Goal: Contribute content: Contribute content

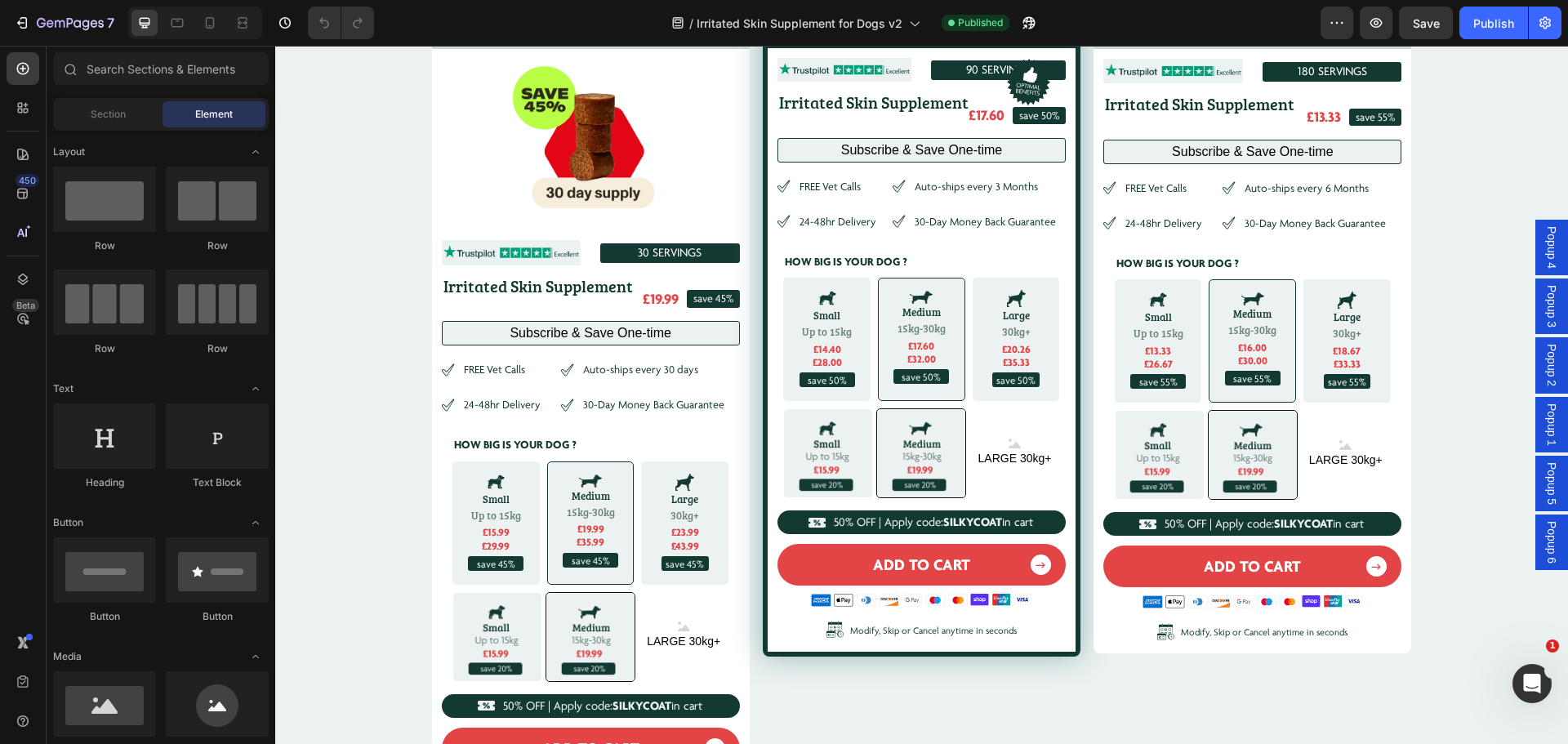
scroll to position [6059, 0]
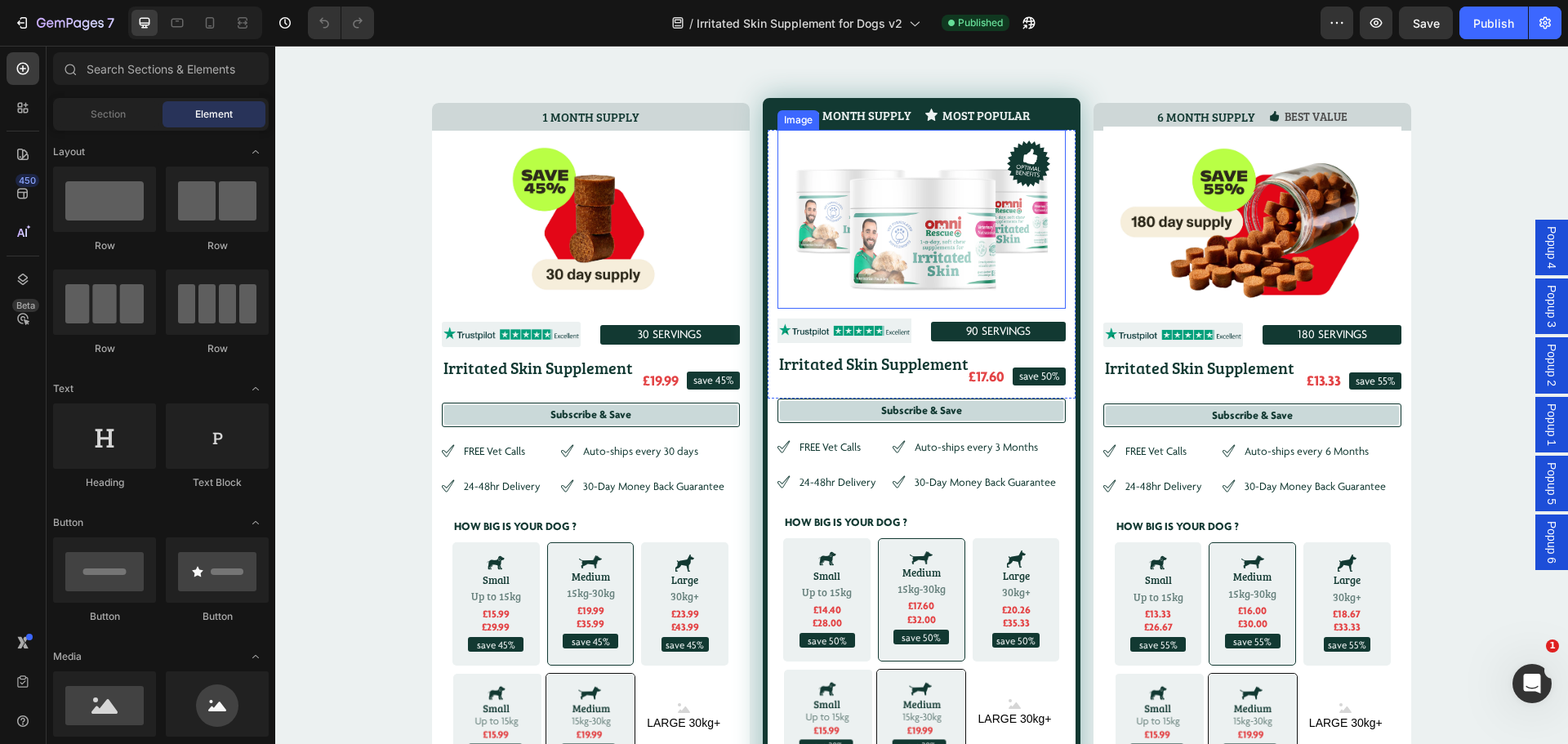
click at [929, 224] on img at bounding box center [921, 210] width 277 height 179
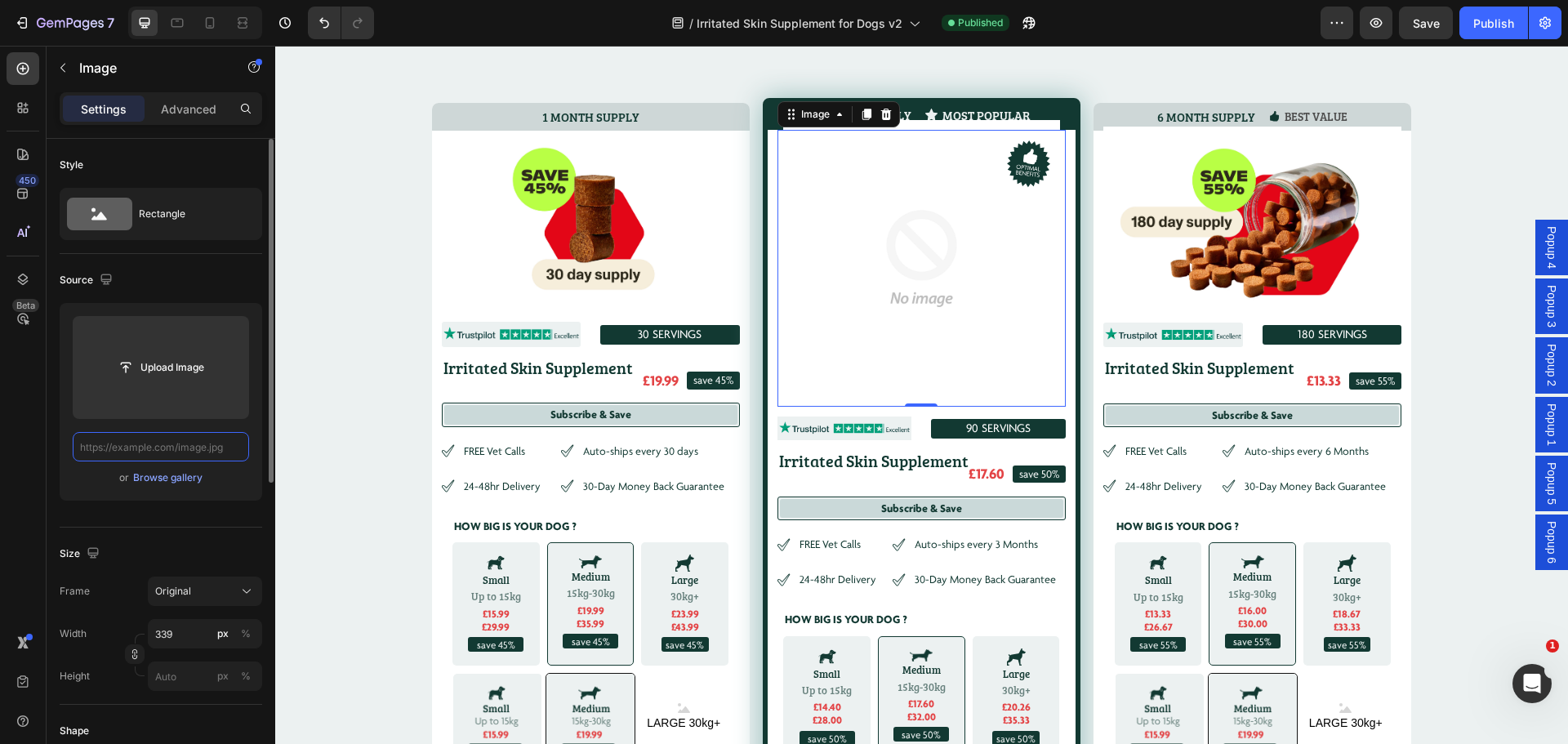
scroll to position [0, 0]
click at [149, 444] on input "text" at bounding box center [160, 447] width 176 height 30
paste input "[URL][DOMAIN_NAME]"
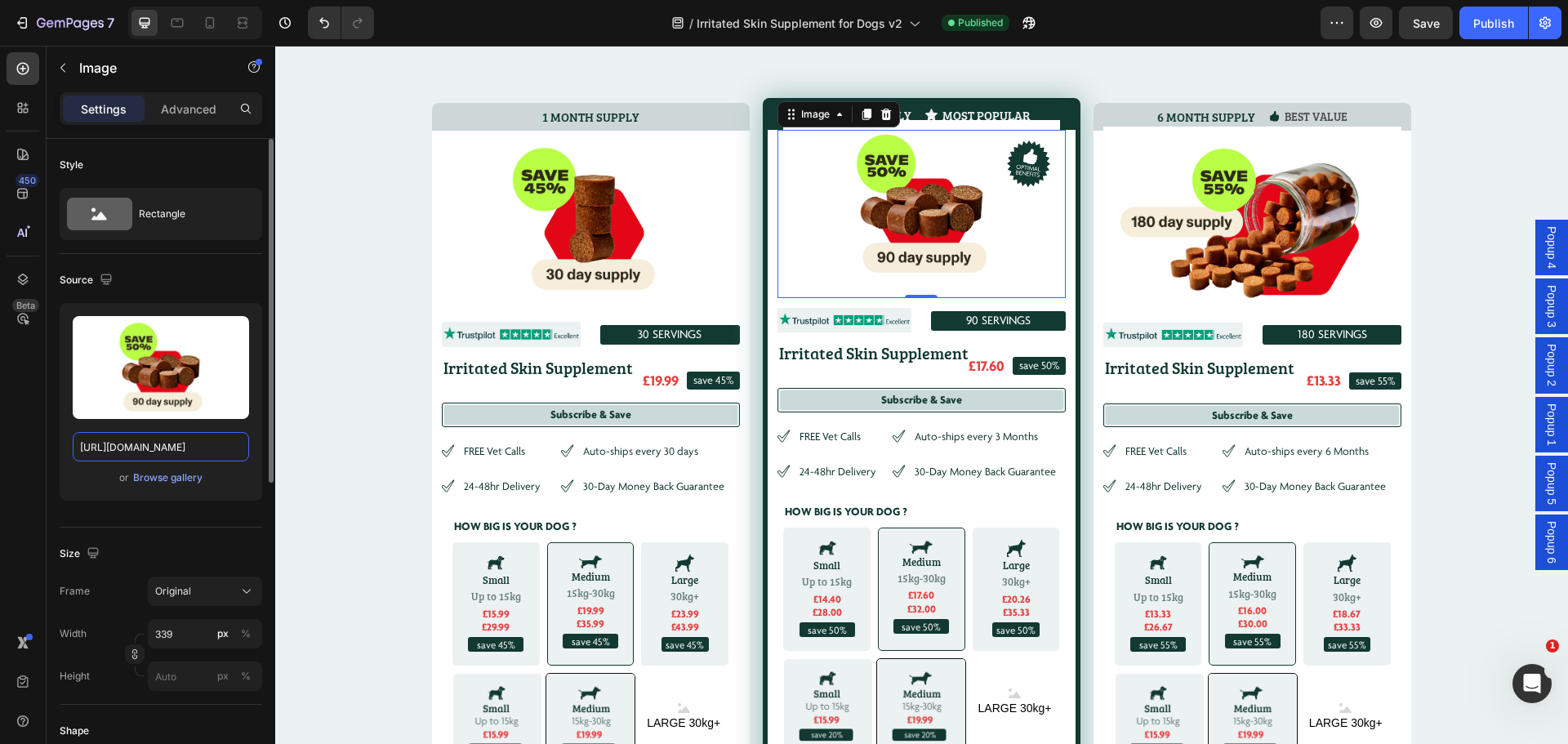
type input "[URL][DOMAIN_NAME]"
click at [250, 492] on div "Upload Image [URL][DOMAIN_NAME] or Browse gallery" at bounding box center [160, 401] width 202 height 197
click at [1477, 182] on div "SWIPE TO choose your supply: Heading 1 MONTH SUPPLY Heading Image Image 30 SERV…" at bounding box center [921, 501] width 1293 height 888
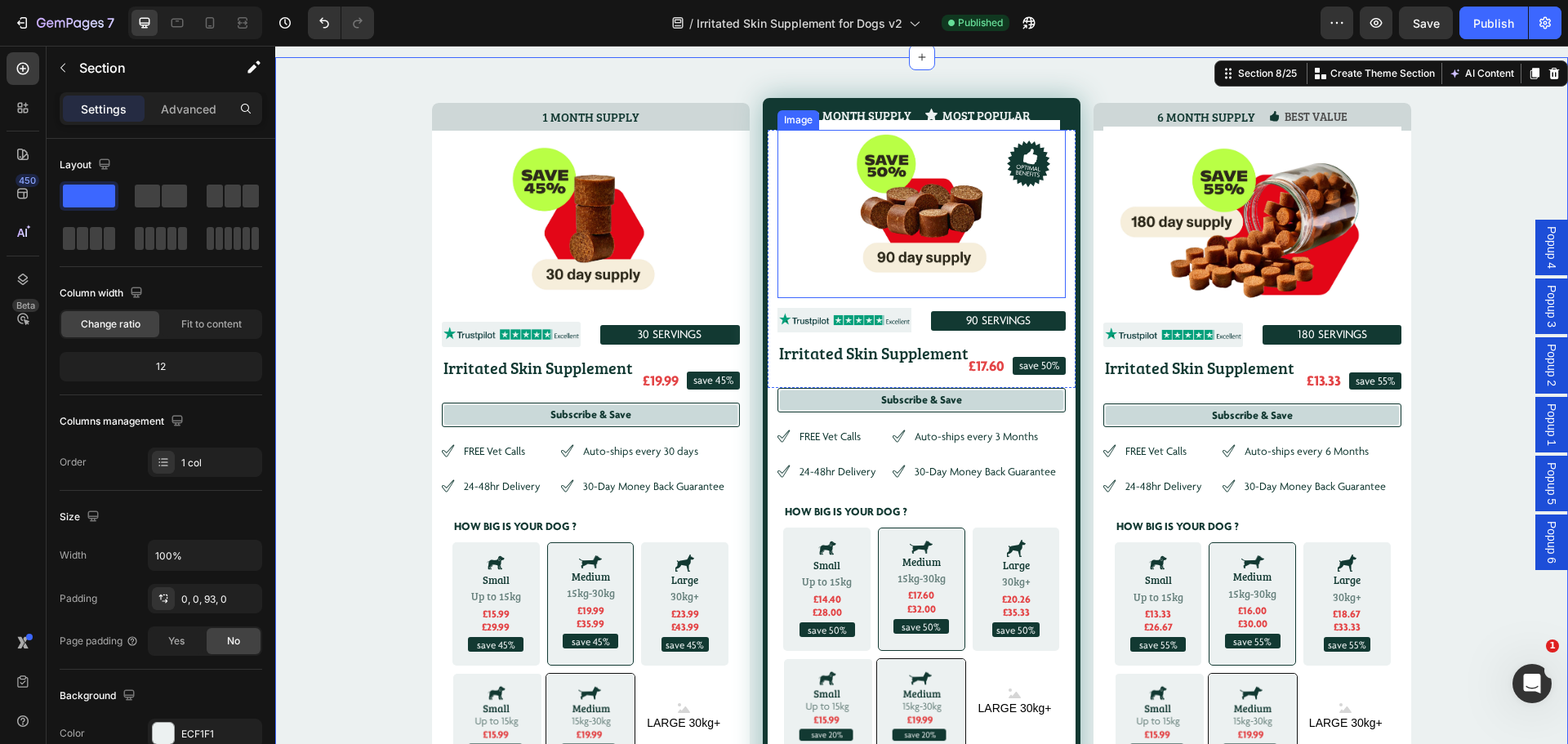
click at [856, 193] on img at bounding box center [921, 205] width 277 height 169
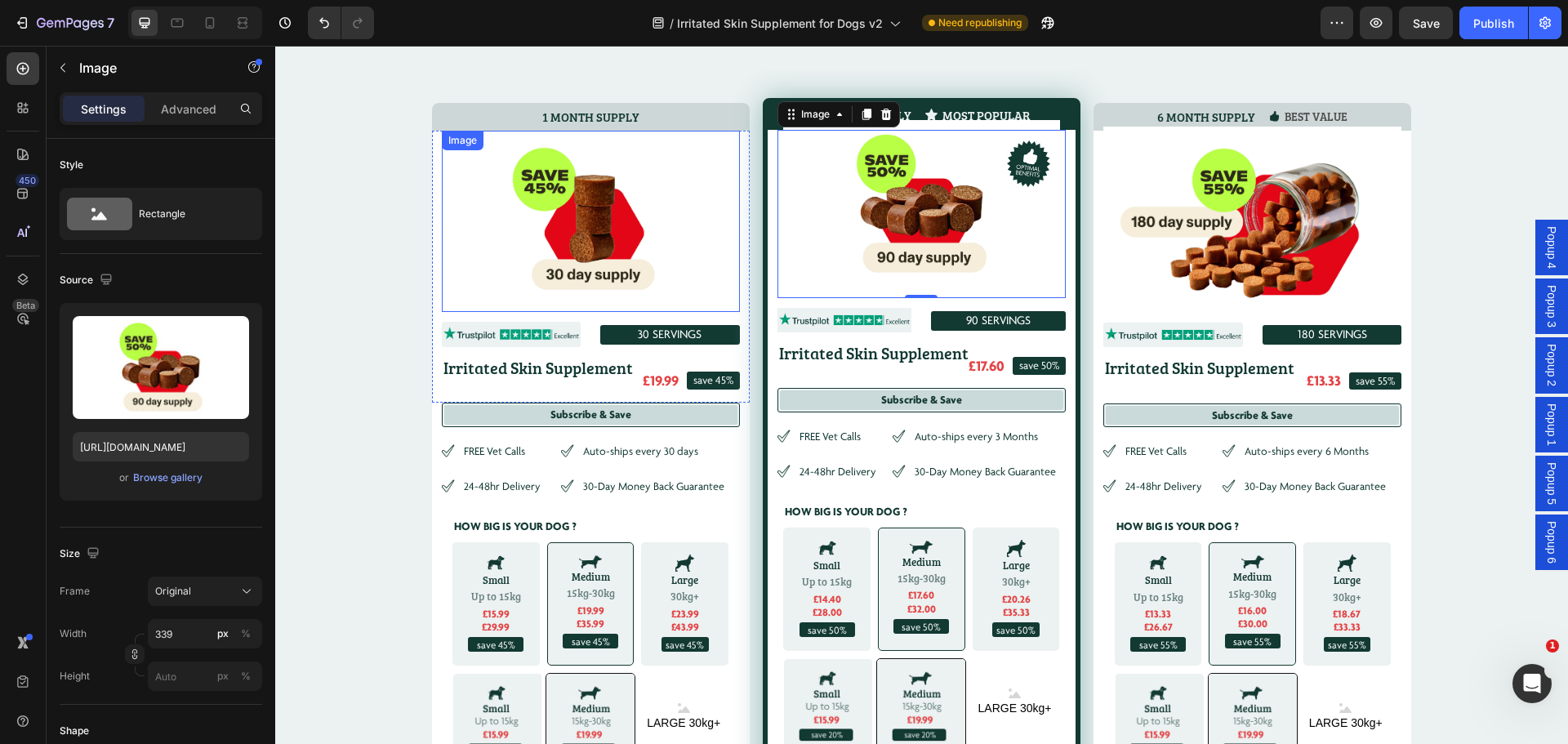
click at [548, 273] on img at bounding box center [591, 221] width 298 height 182
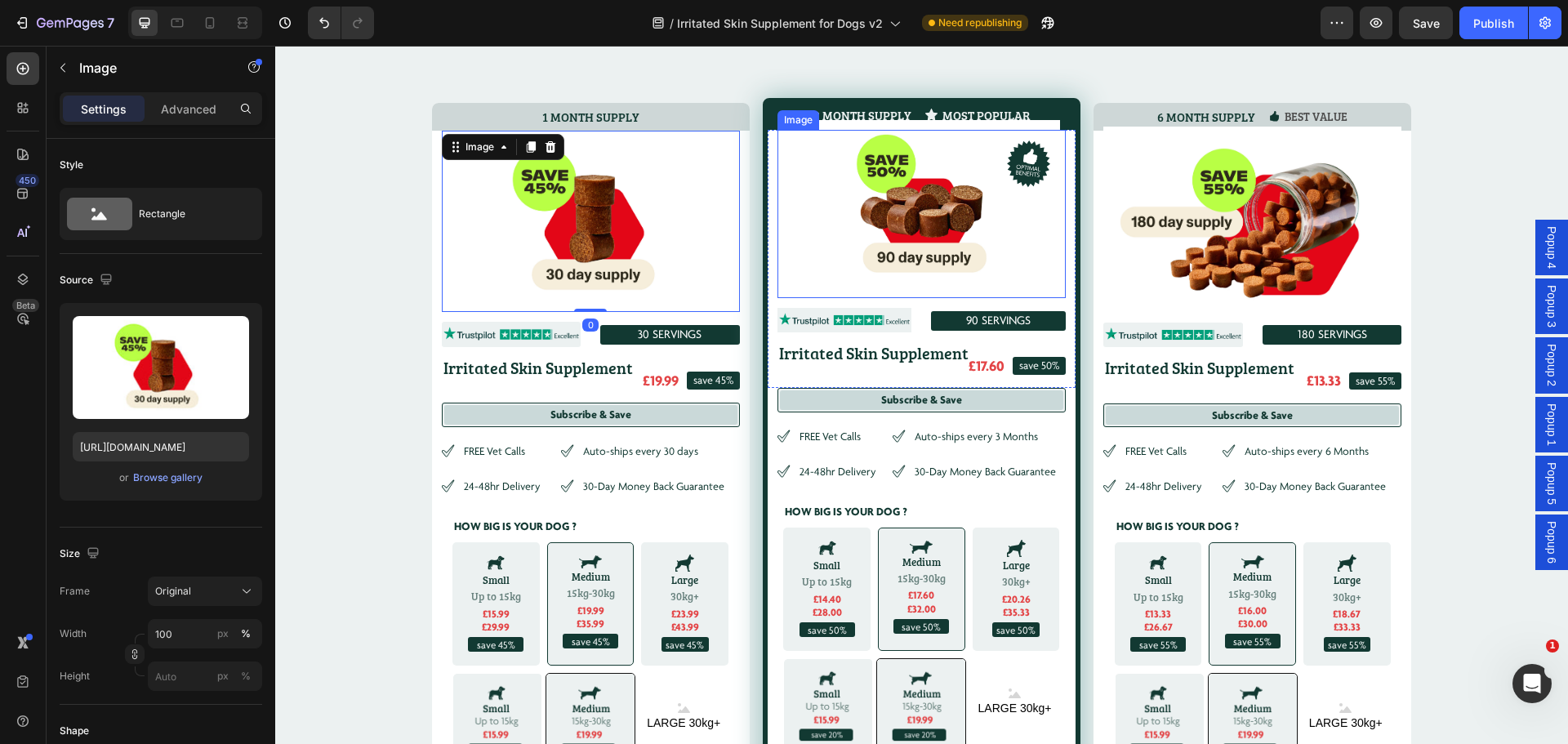
click at [912, 230] on img at bounding box center [921, 205] width 277 height 169
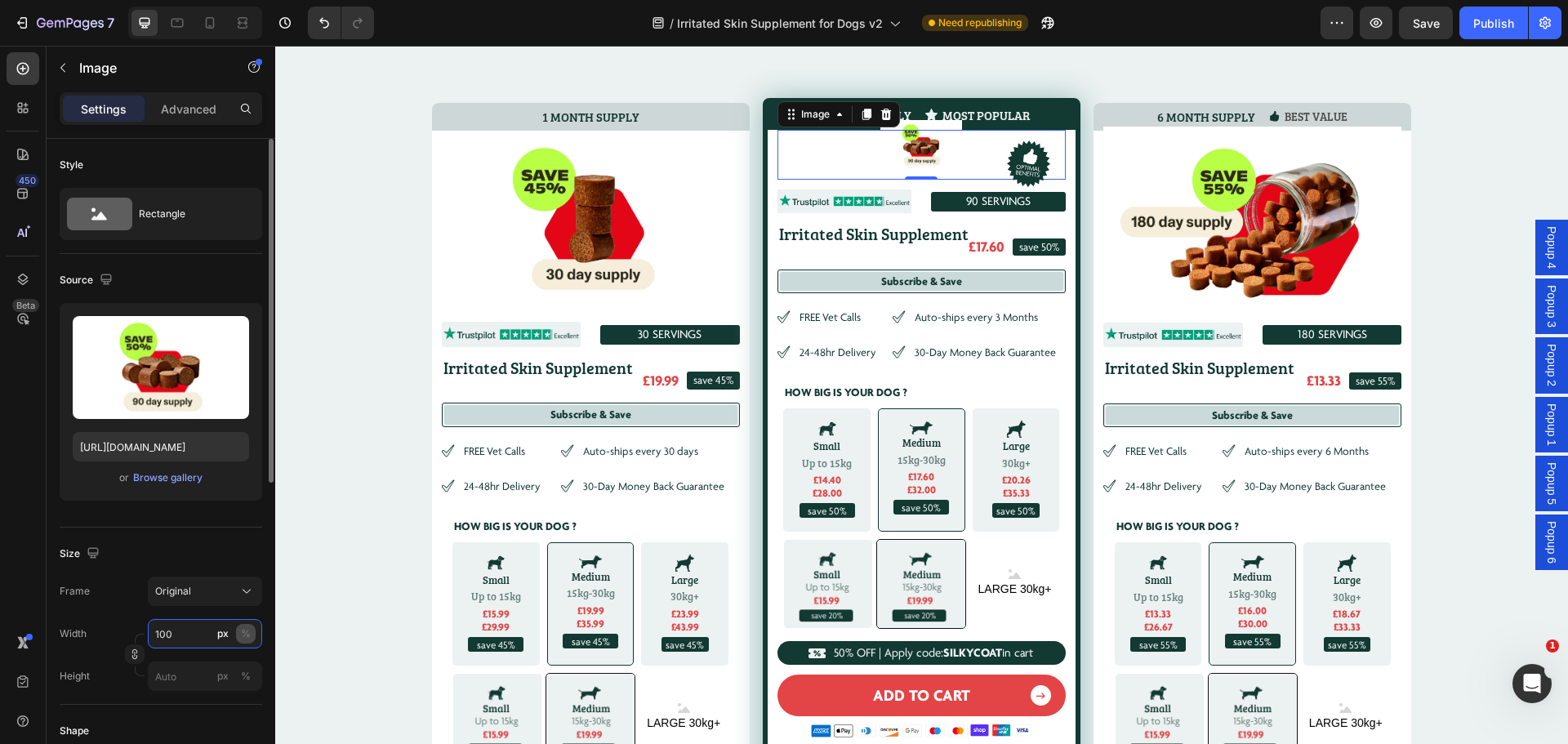
type input "100"
click at [243, 628] on div "%" at bounding box center [246, 633] width 10 height 15
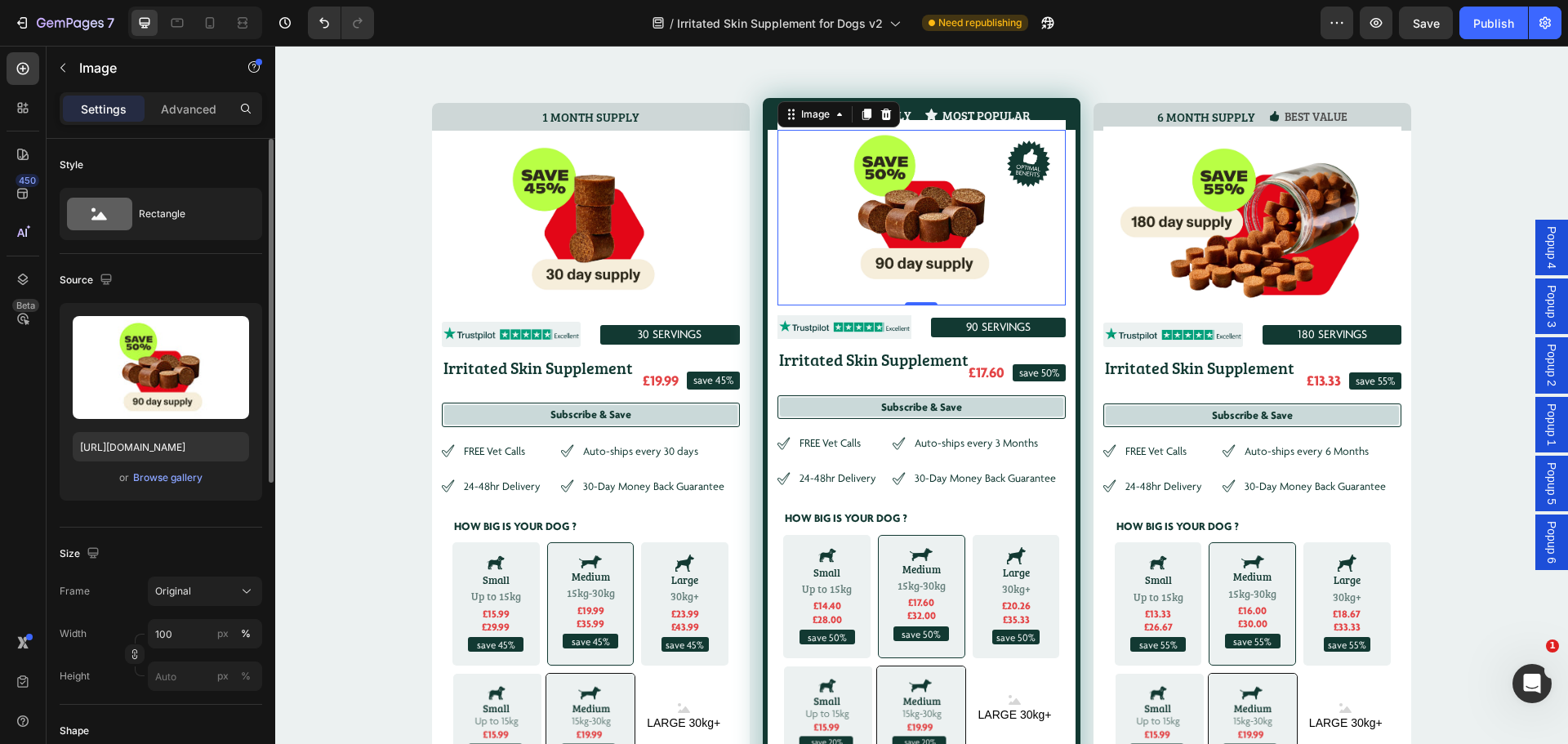
click at [232, 557] on div "Size" at bounding box center [160, 554] width 202 height 26
click at [577, 209] on img at bounding box center [591, 221] width 298 height 182
click at [861, 225] on img at bounding box center [921, 208] width 288 height 175
click at [1210, 245] on img at bounding box center [1252, 217] width 298 height 182
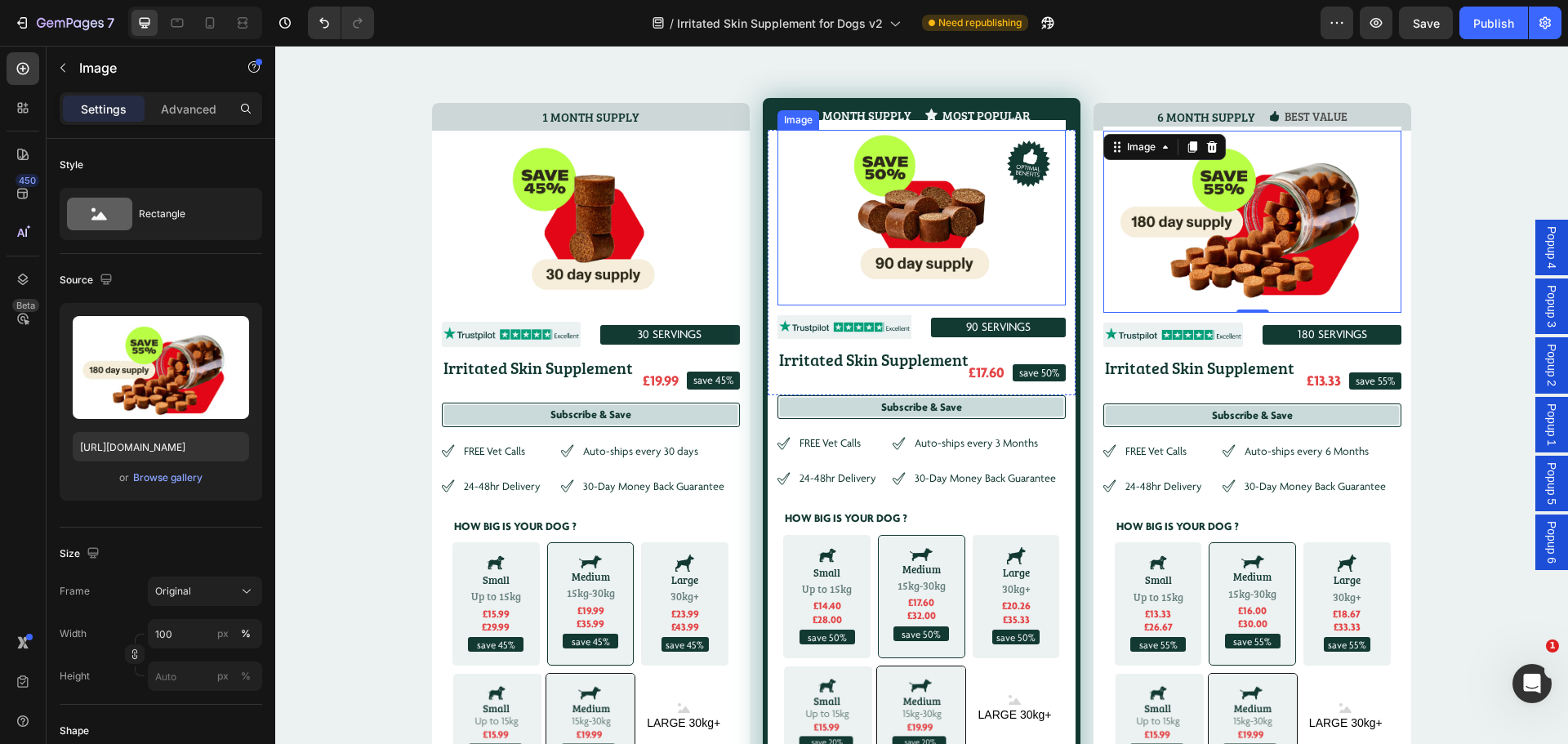
click at [987, 122] on img at bounding box center [921, 208] width 288 height 175
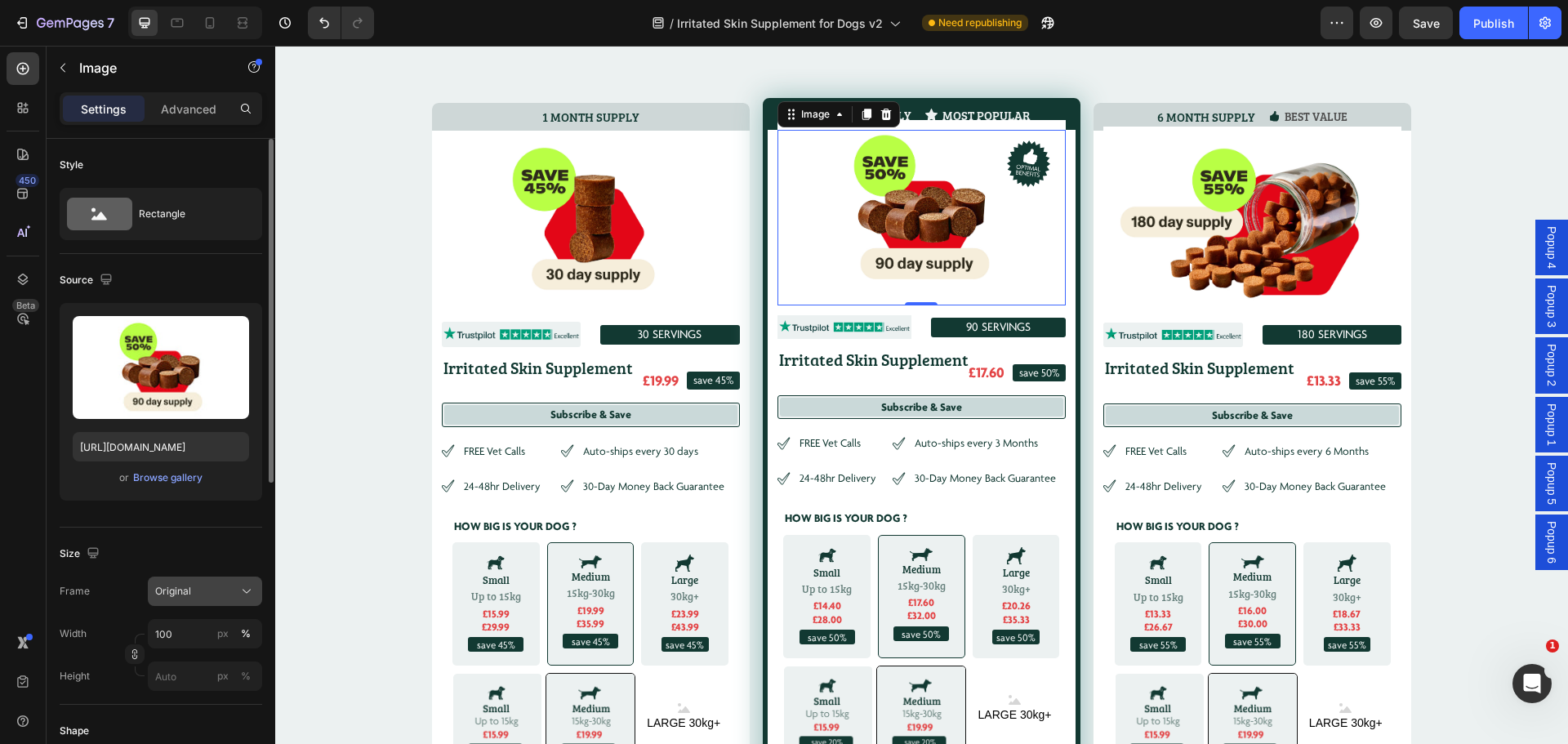
click at [228, 588] on div "Original" at bounding box center [195, 591] width 80 height 15
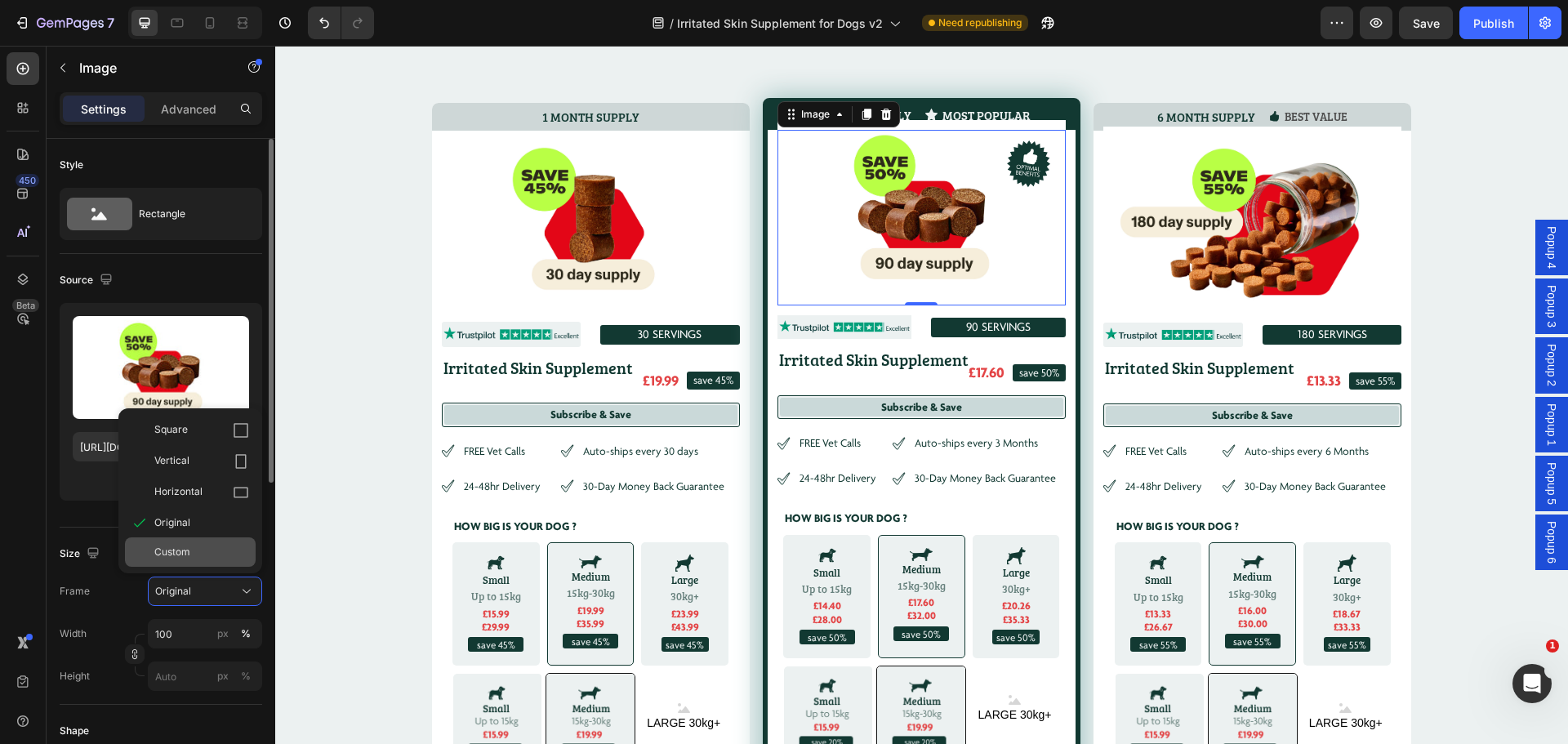
click at [206, 549] on div "Custom" at bounding box center [201, 552] width 95 height 15
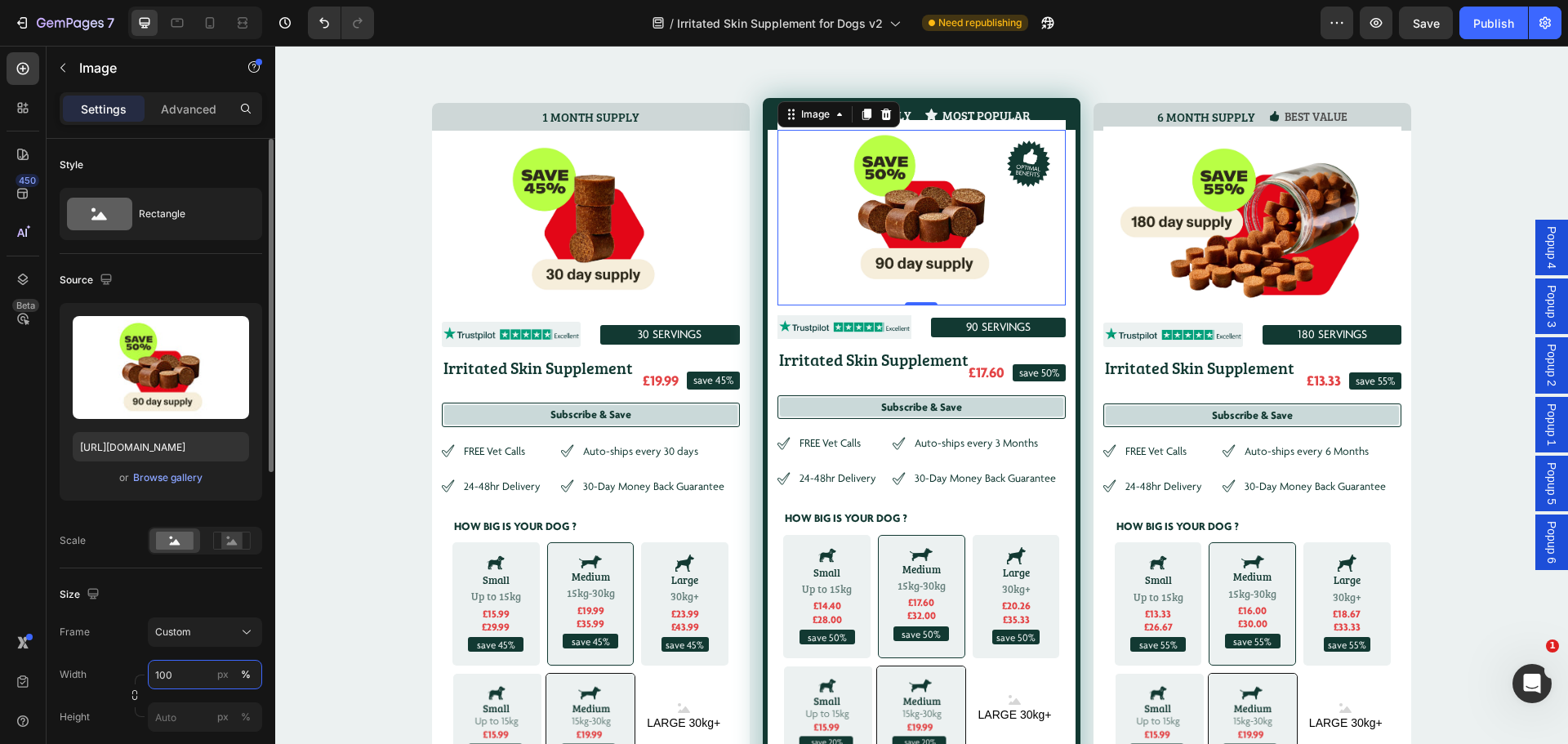
scroll to position [163, 0]
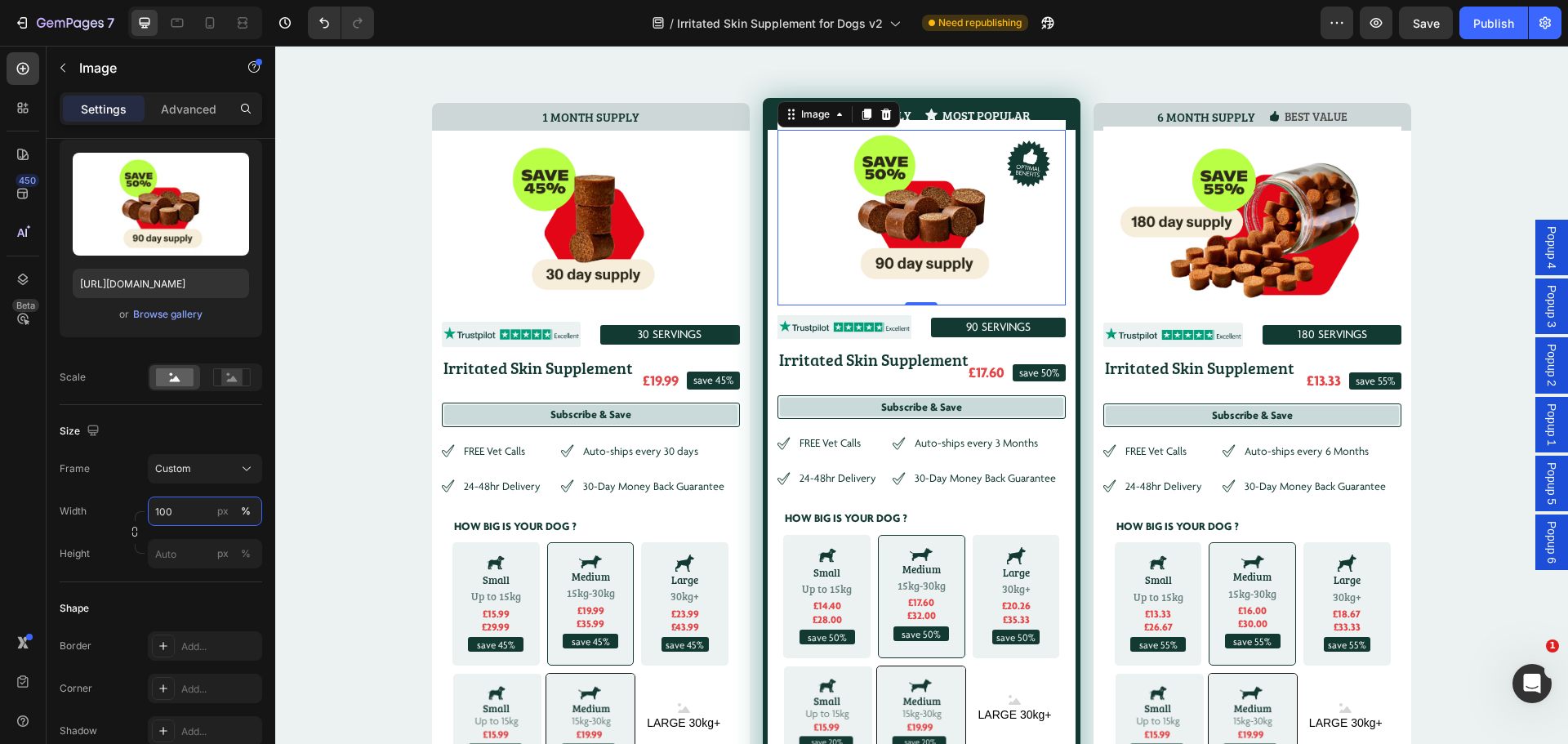
click at [179, 510] on input "100" at bounding box center [204, 512] width 115 height 30
click at [167, 510] on input "100" at bounding box center [204, 512] width 115 height 30
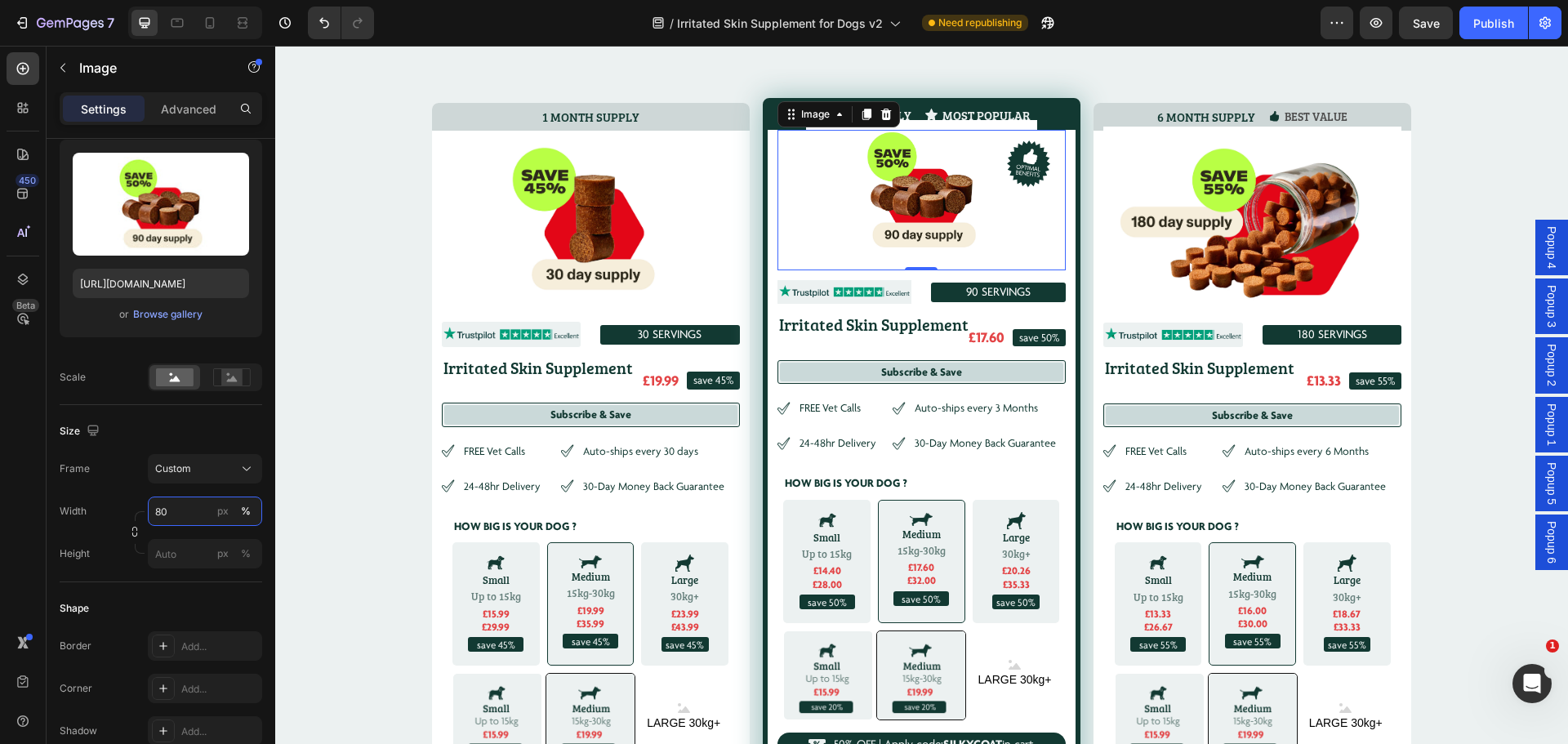
type input "100"
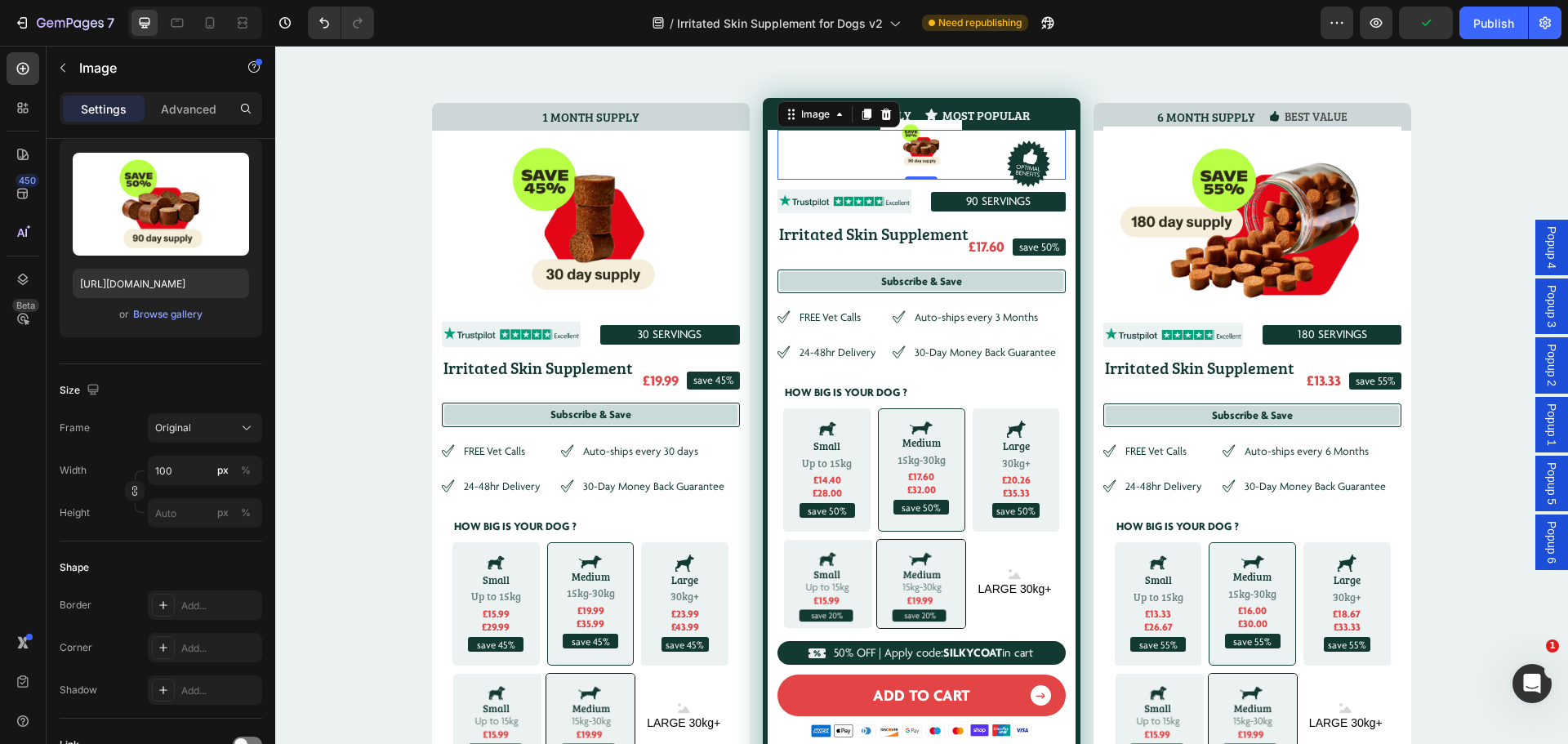
click at [865, 164] on div at bounding box center [921, 154] width 288 height 50
click at [929, 161] on img at bounding box center [921, 145] width 82 height 50
drag, startPoint x: 249, startPoint y: 467, endPoint x: 256, endPoint y: 480, distance: 14.8
click at [250, 471] on div "%" at bounding box center [246, 470] width 10 height 15
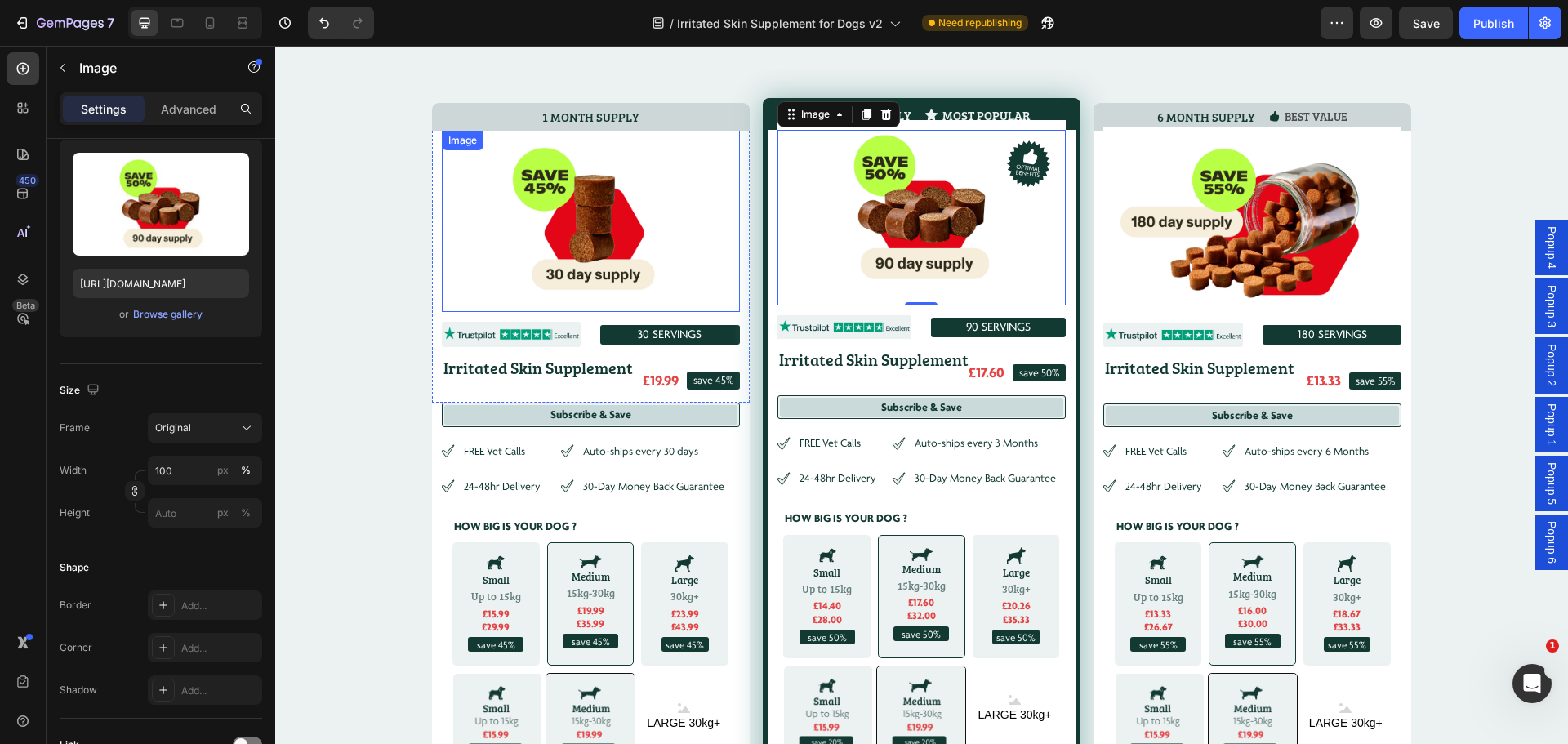
click at [696, 187] on img at bounding box center [591, 221] width 298 height 182
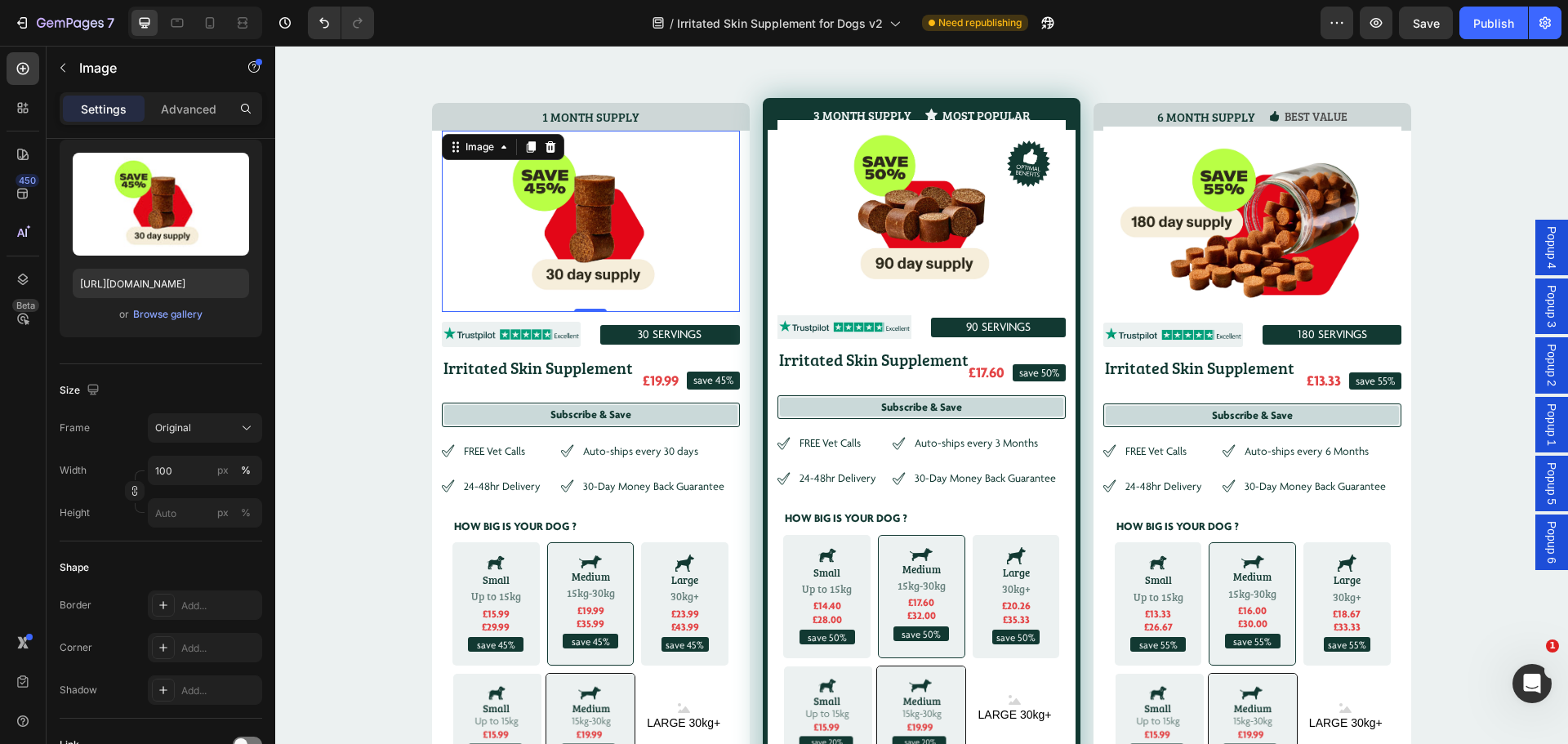
click at [705, 238] on img at bounding box center [591, 221] width 298 height 182
click at [844, 190] on img at bounding box center [921, 208] width 288 height 175
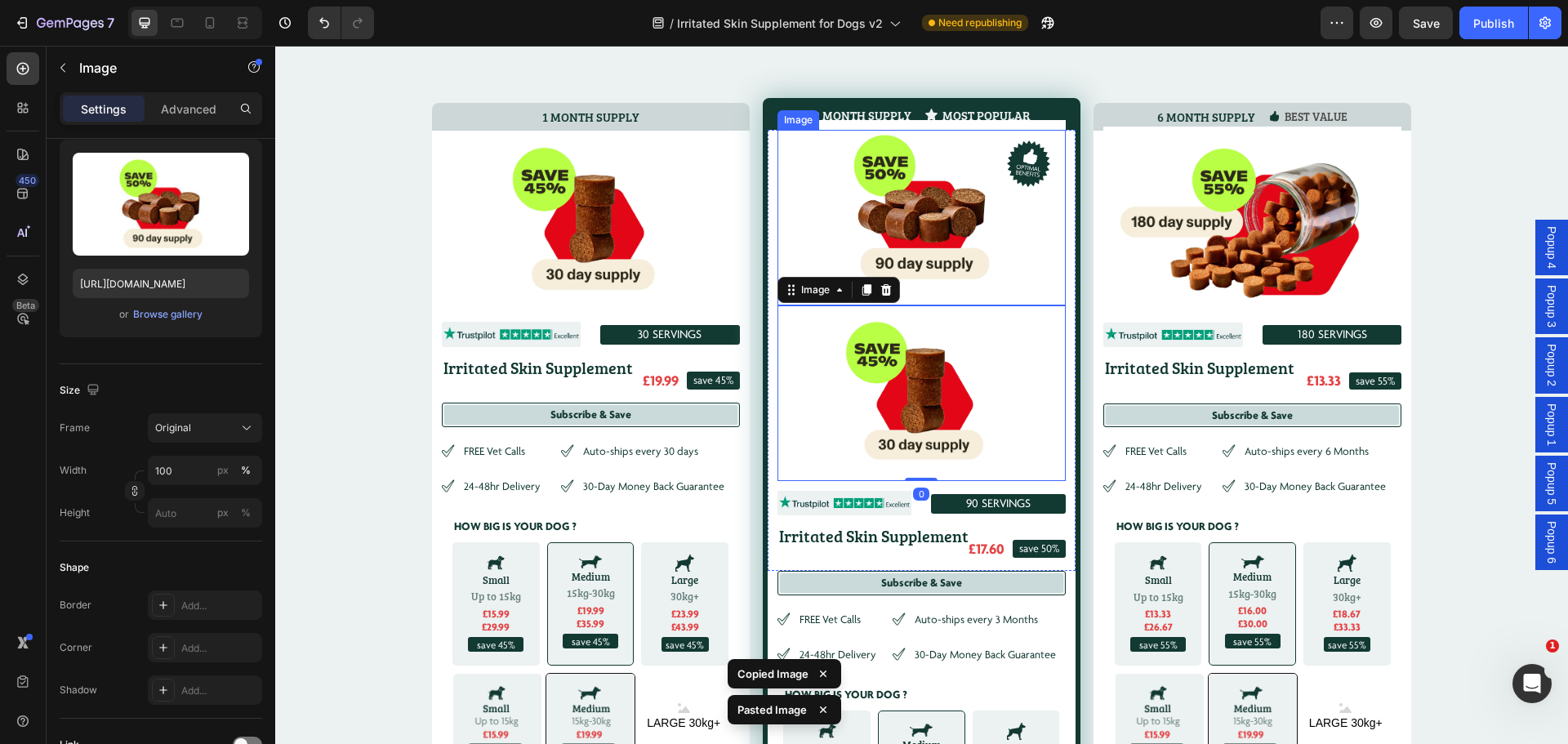
click at [879, 197] on img at bounding box center [921, 208] width 288 height 175
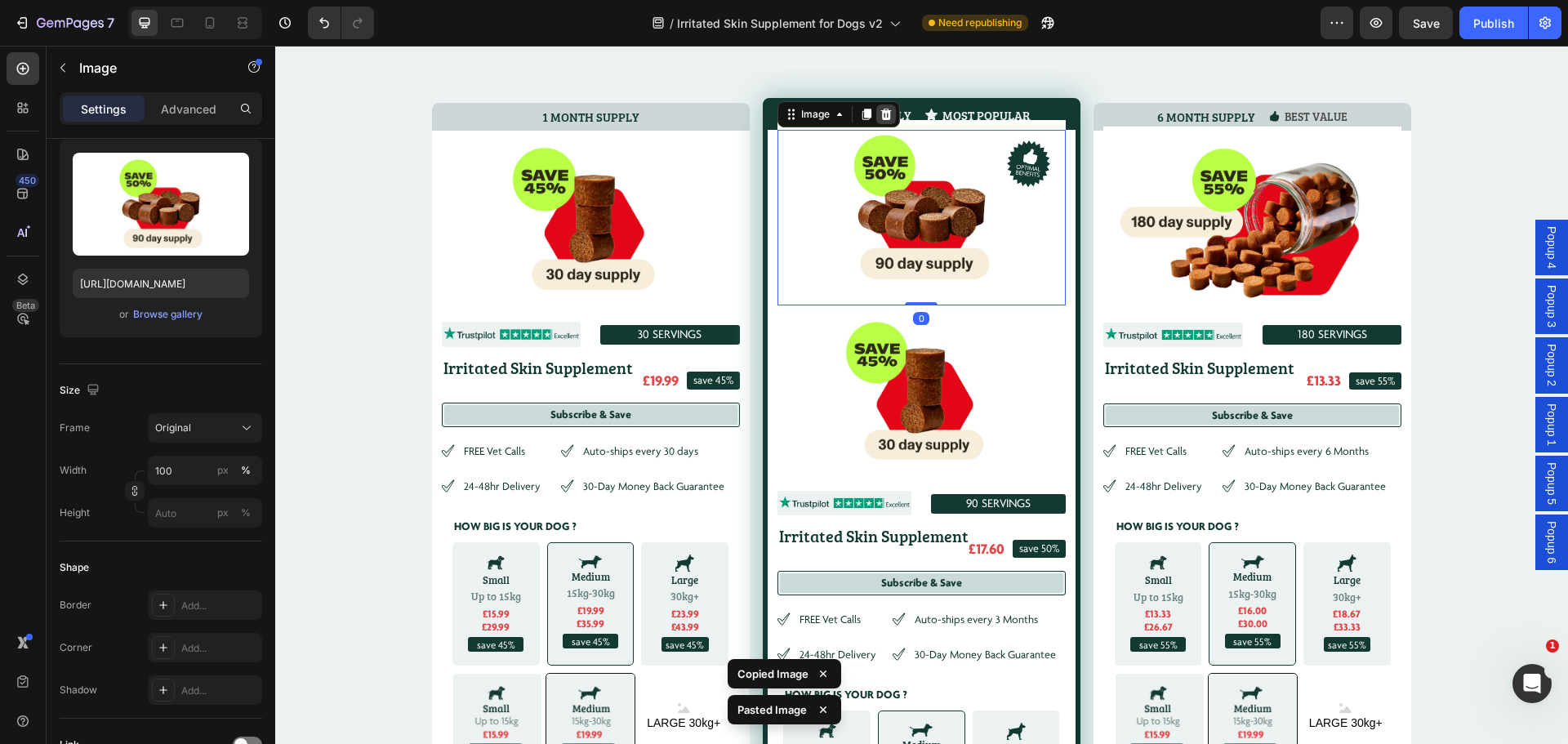
click at [881, 115] on icon at bounding box center [886, 114] width 11 height 11
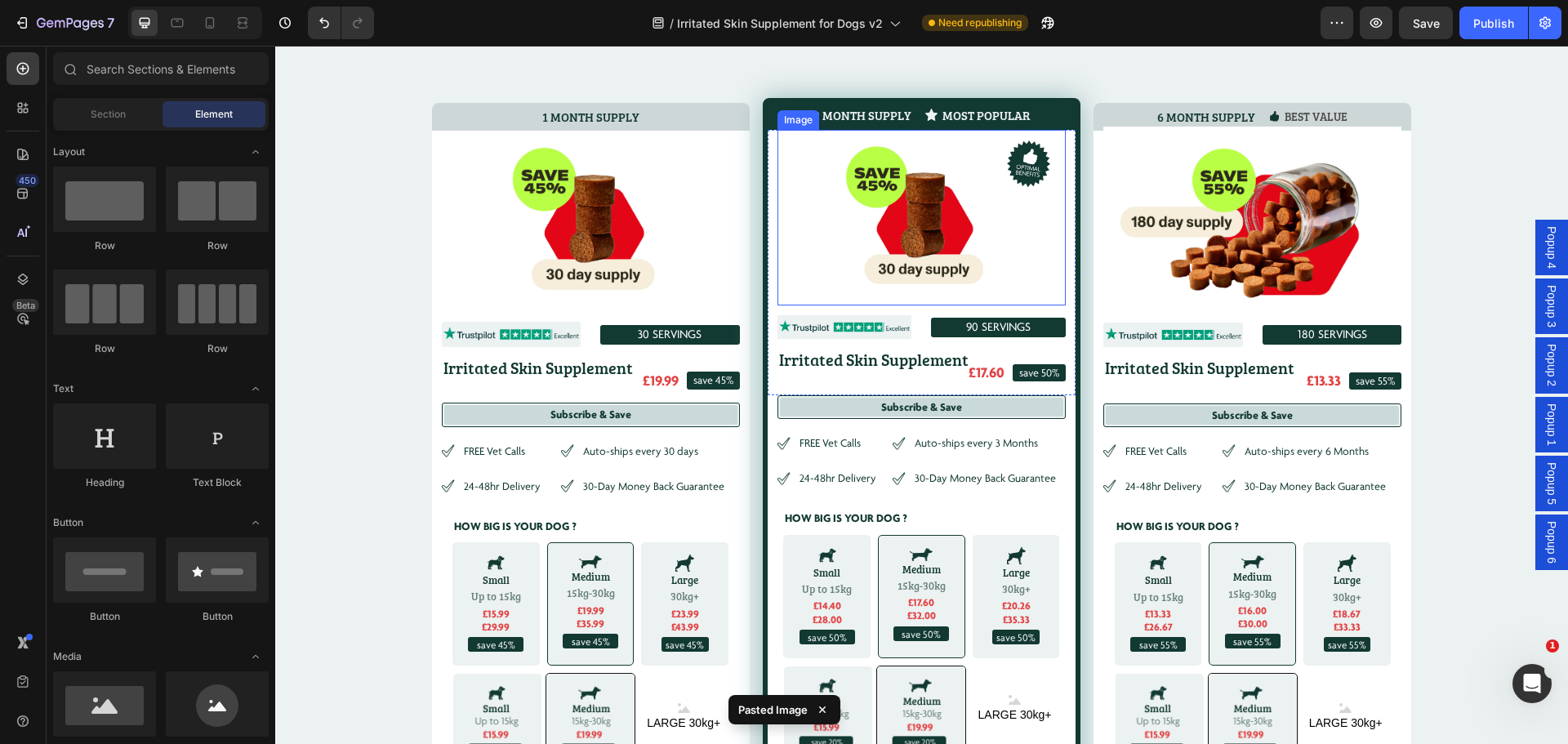
click at [902, 242] on img at bounding box center [921, 217] width 288 height 175
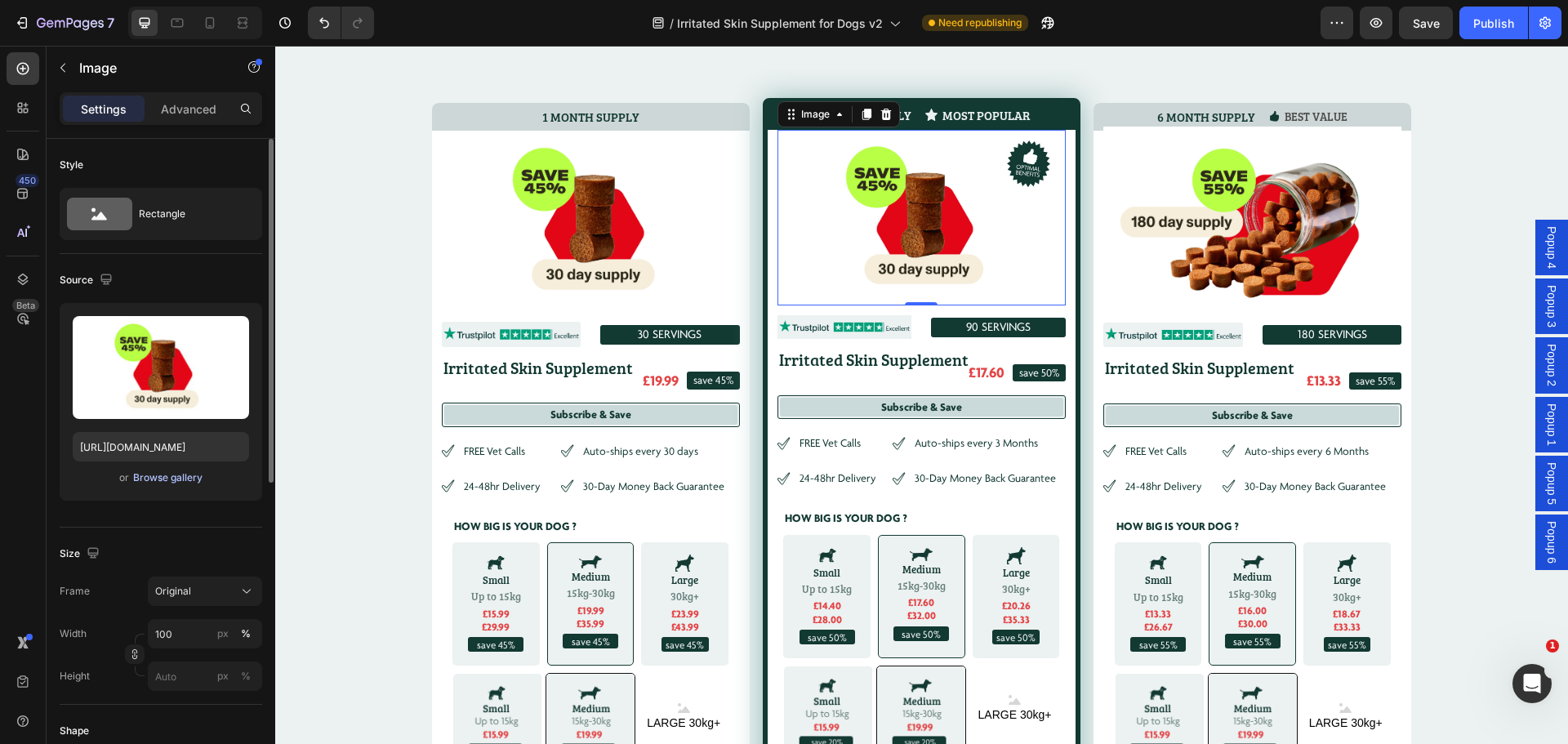
click at [165, 479] on div "Browse gallery" at bounding box center [168, 477] width 70 height 15
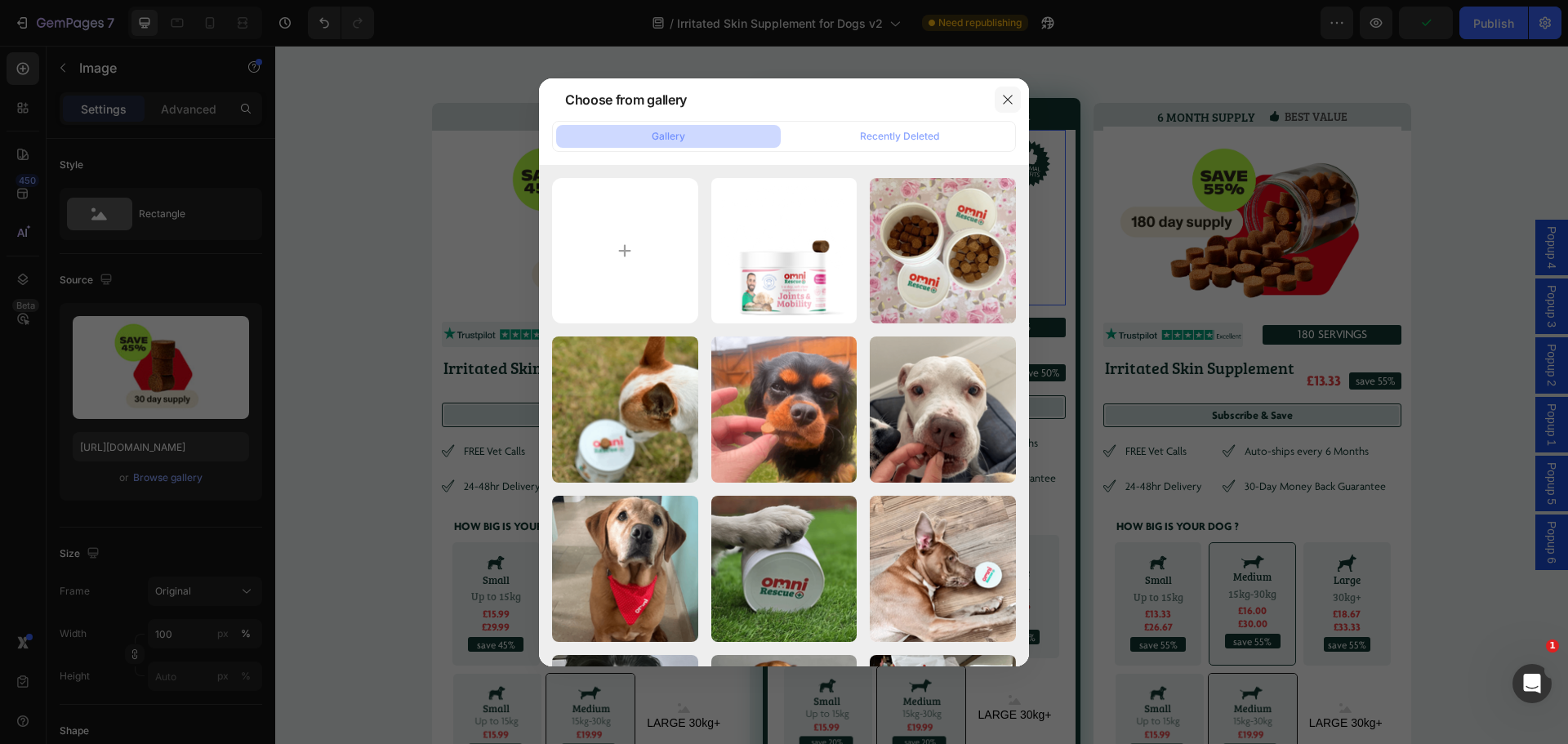
click at [1009, 96] on icon "button" at bounding box center [1007, 99] width 13 height 13
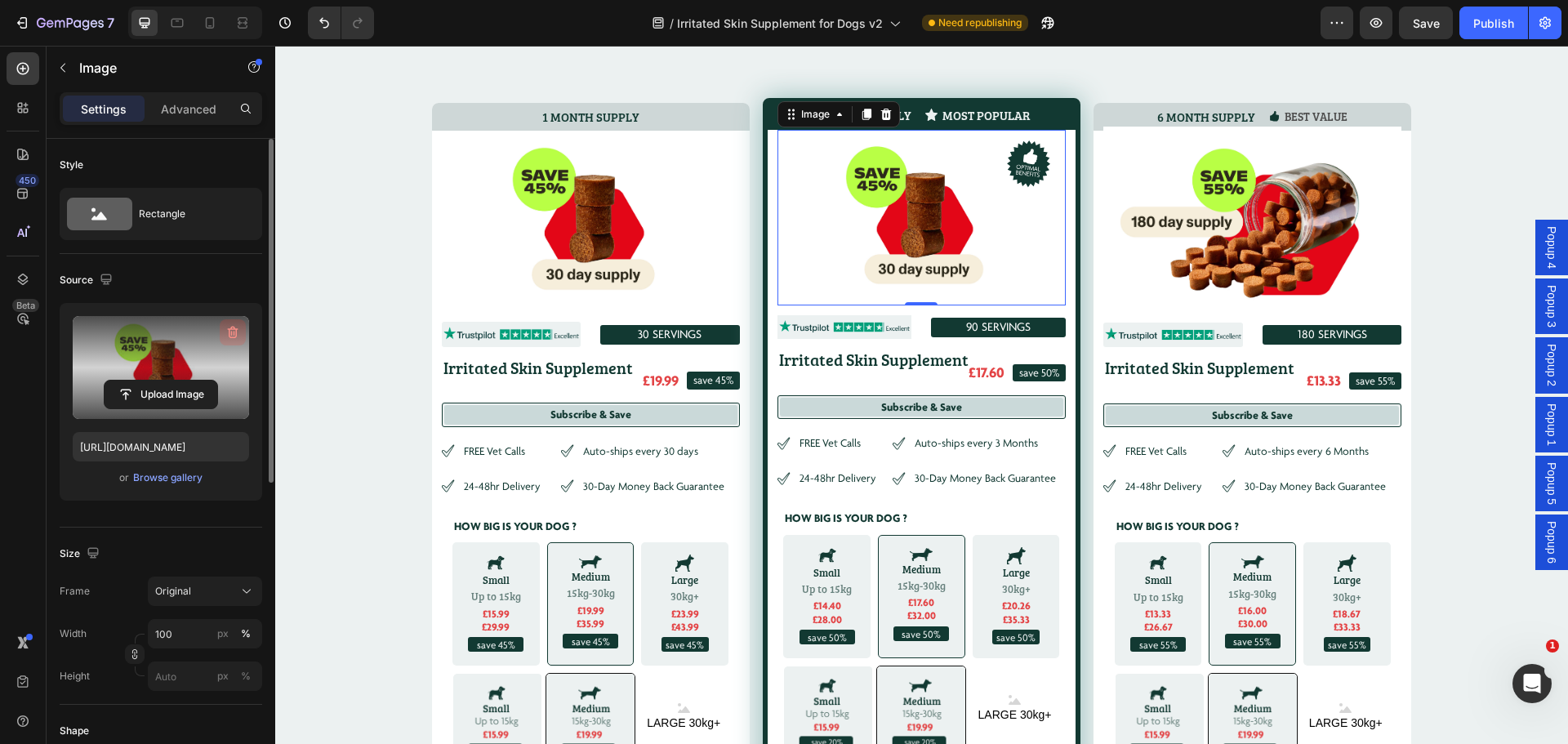
click at [230, 328] on icon "button" at bounding box center [232, 333] width 16 height 16
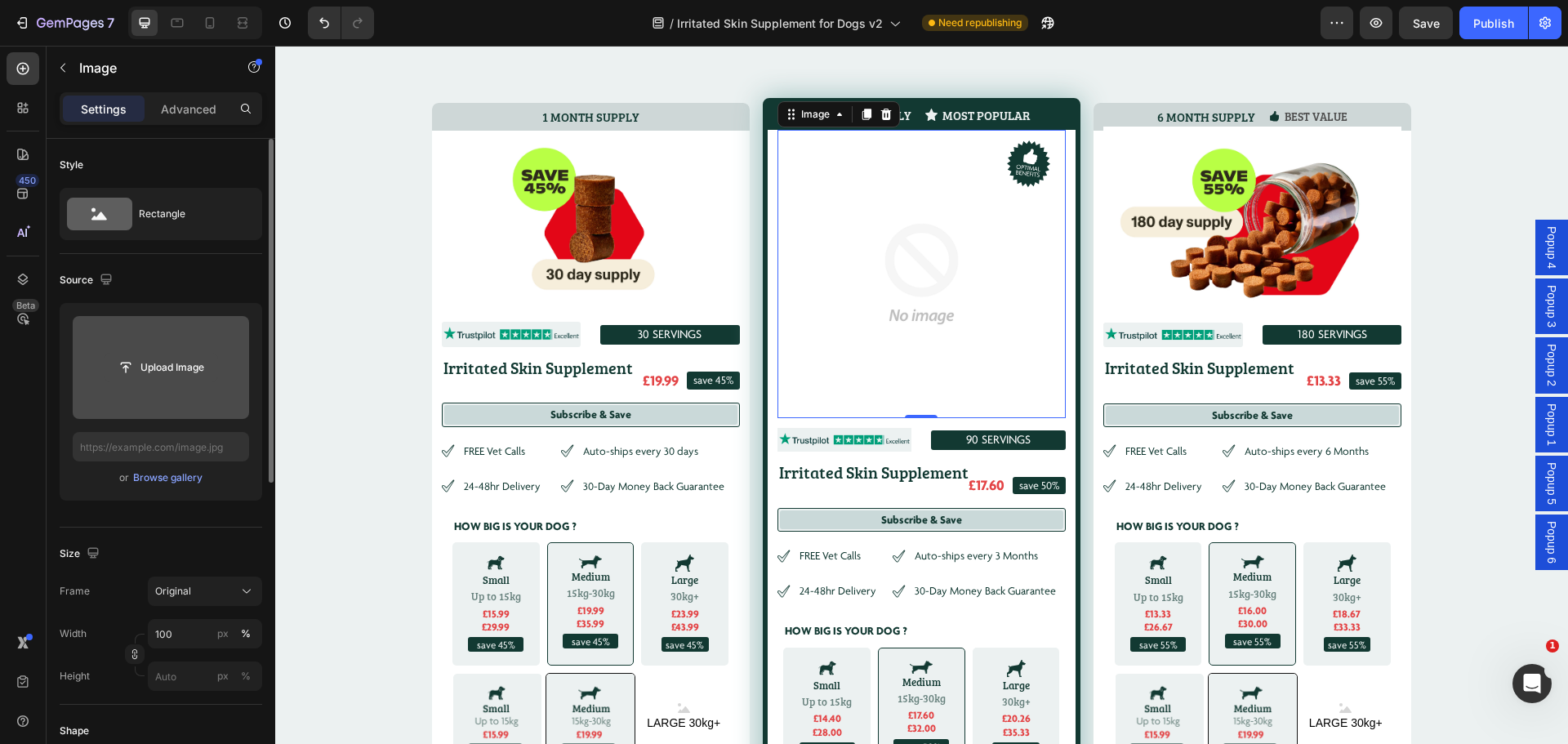
click at [154, 366] on input "file" at bounding box center [160, 368] width 113 height 28
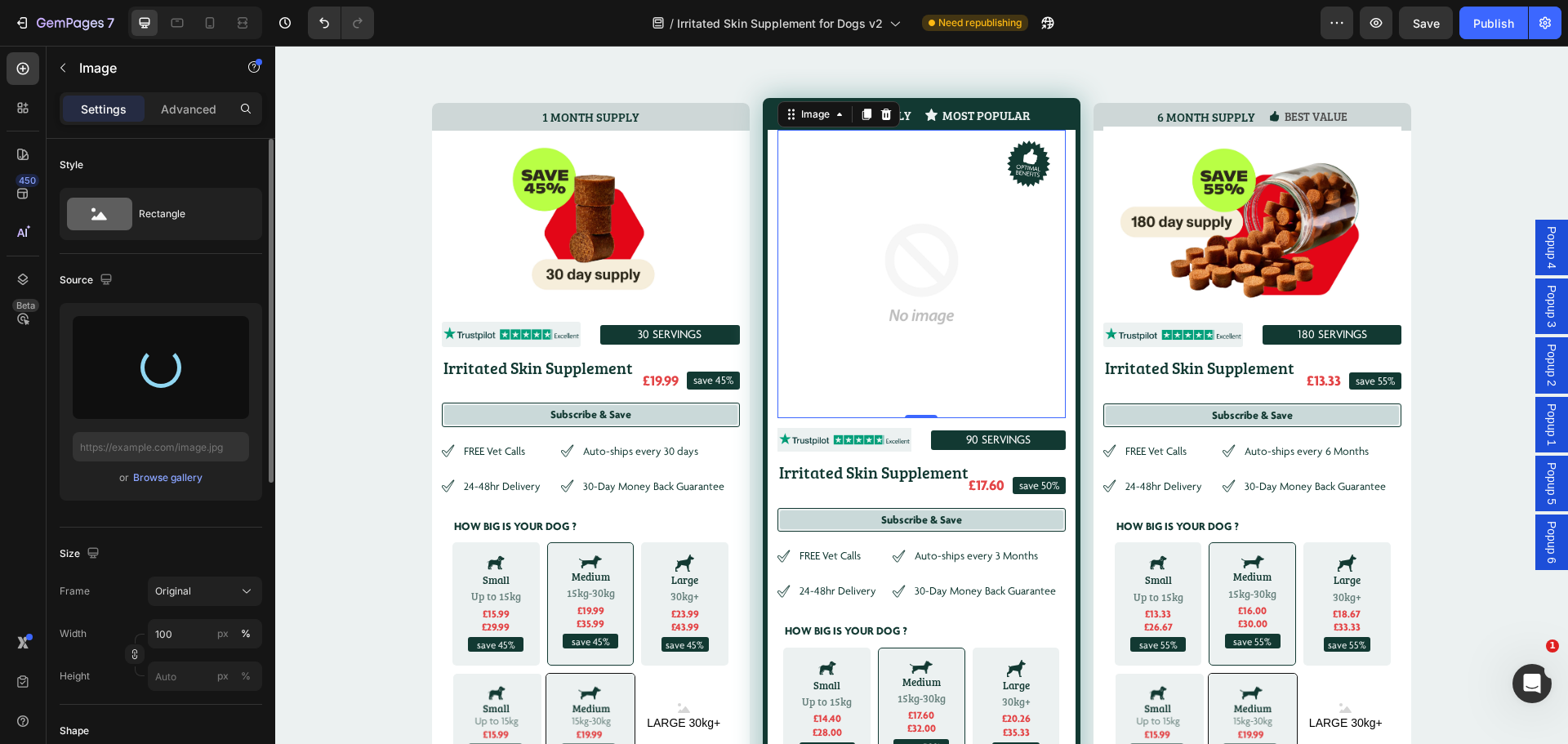
type input "[URL][DOMAIN_NAME]"
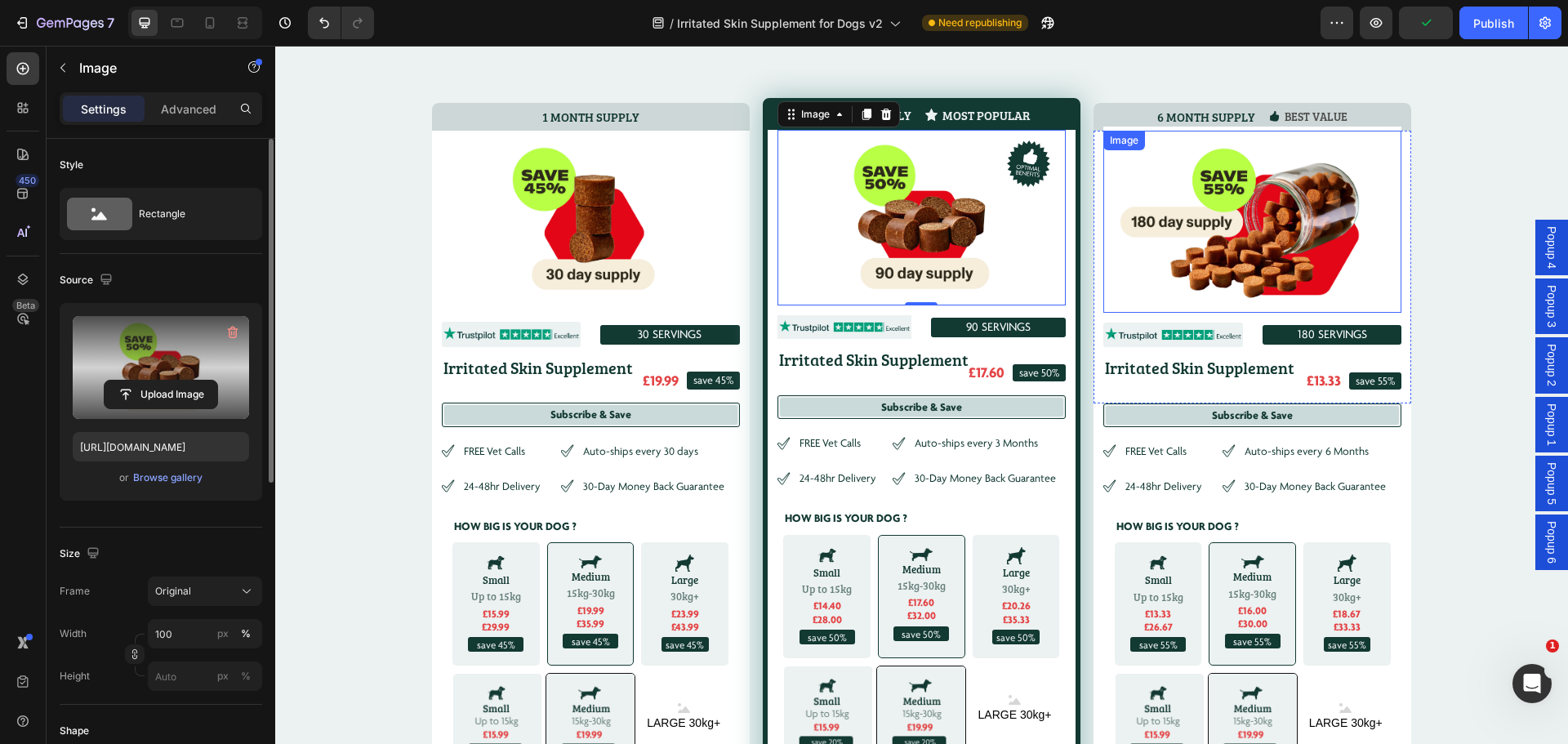
click at [1243, 219] on img at bounding box center [1252, 217] width 298 height 182
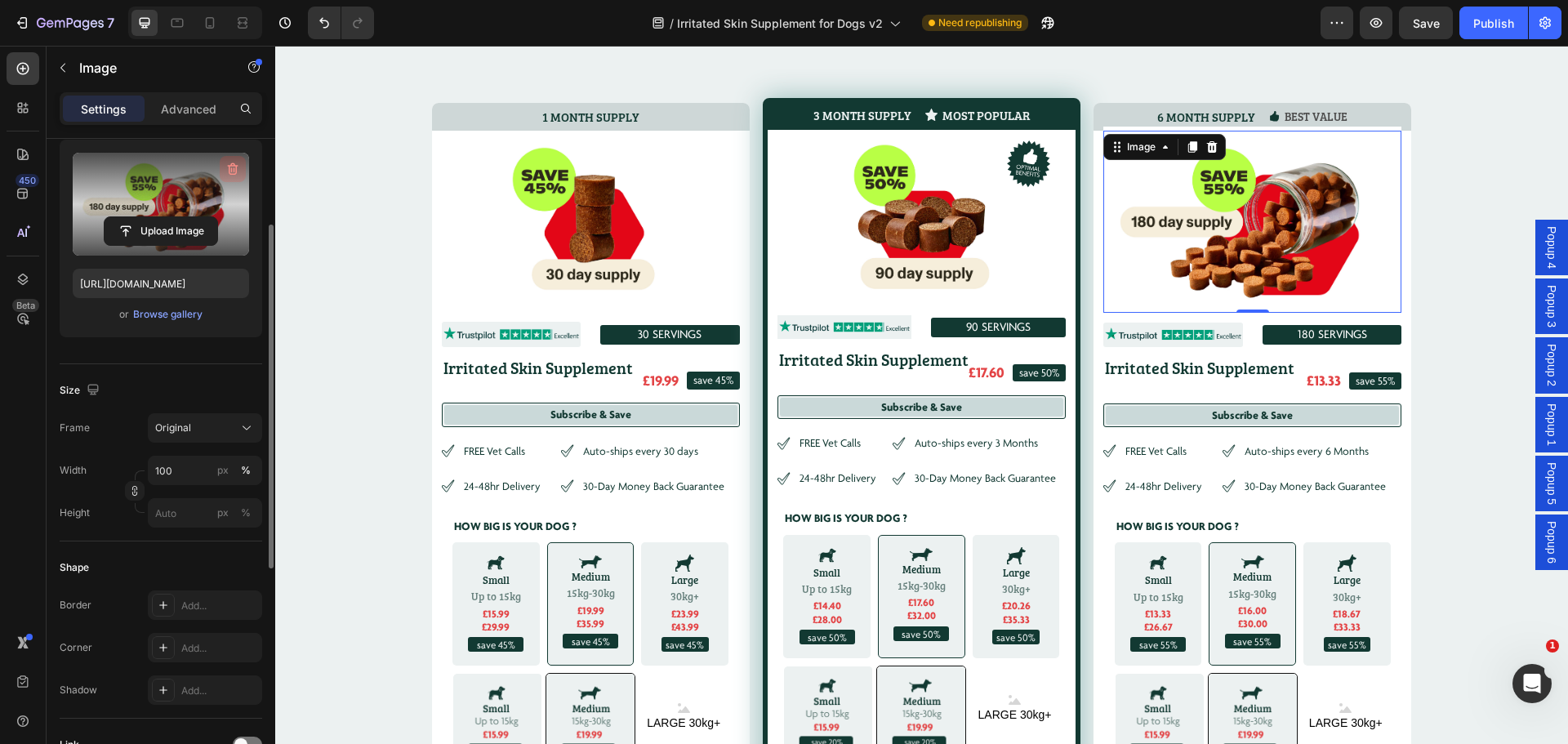
click at [231, 165] on icon "button" at bounding box center [233, 169] width 11 height 12
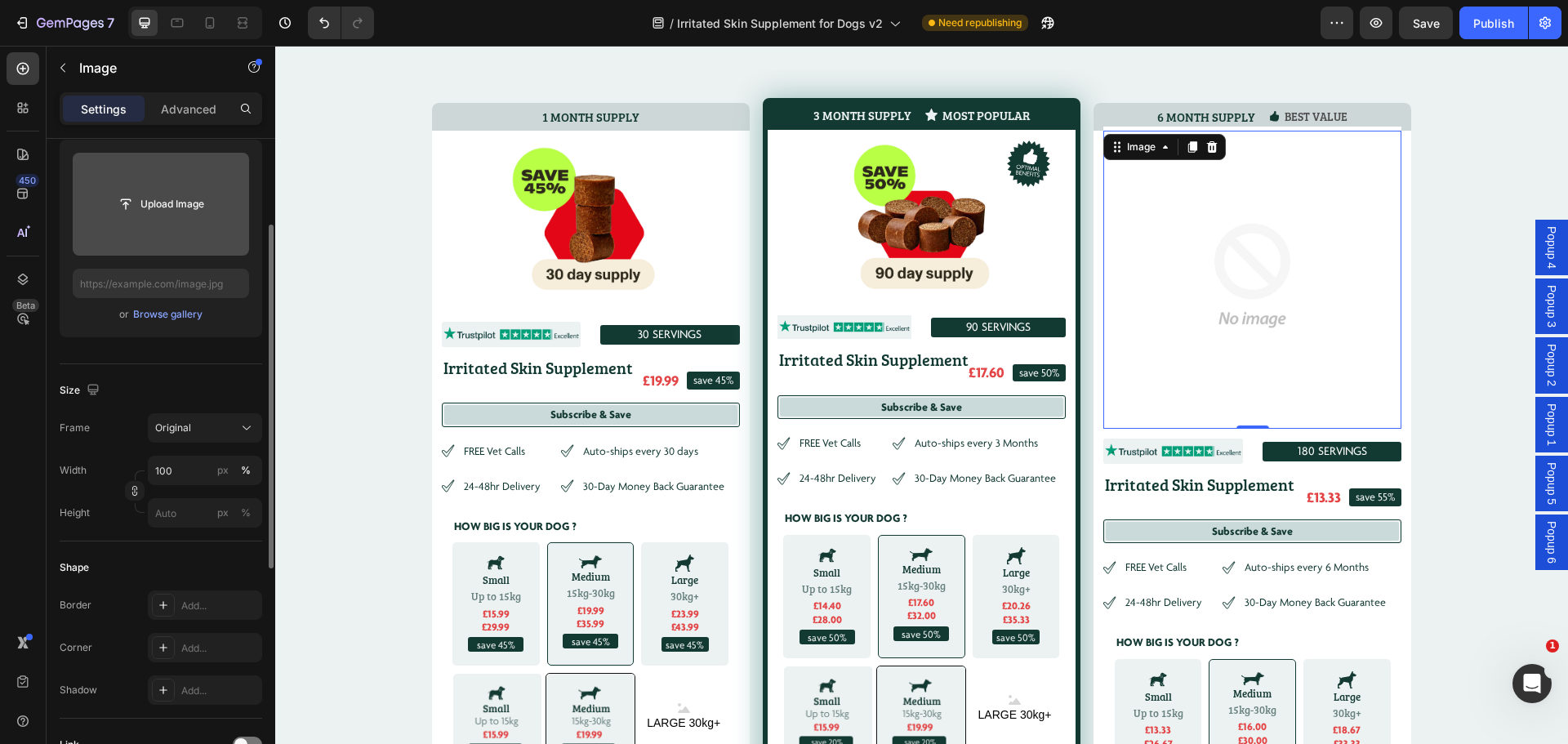
click at [165, 205] on input "file" at bounding box center [160, 204] width 113 height 28
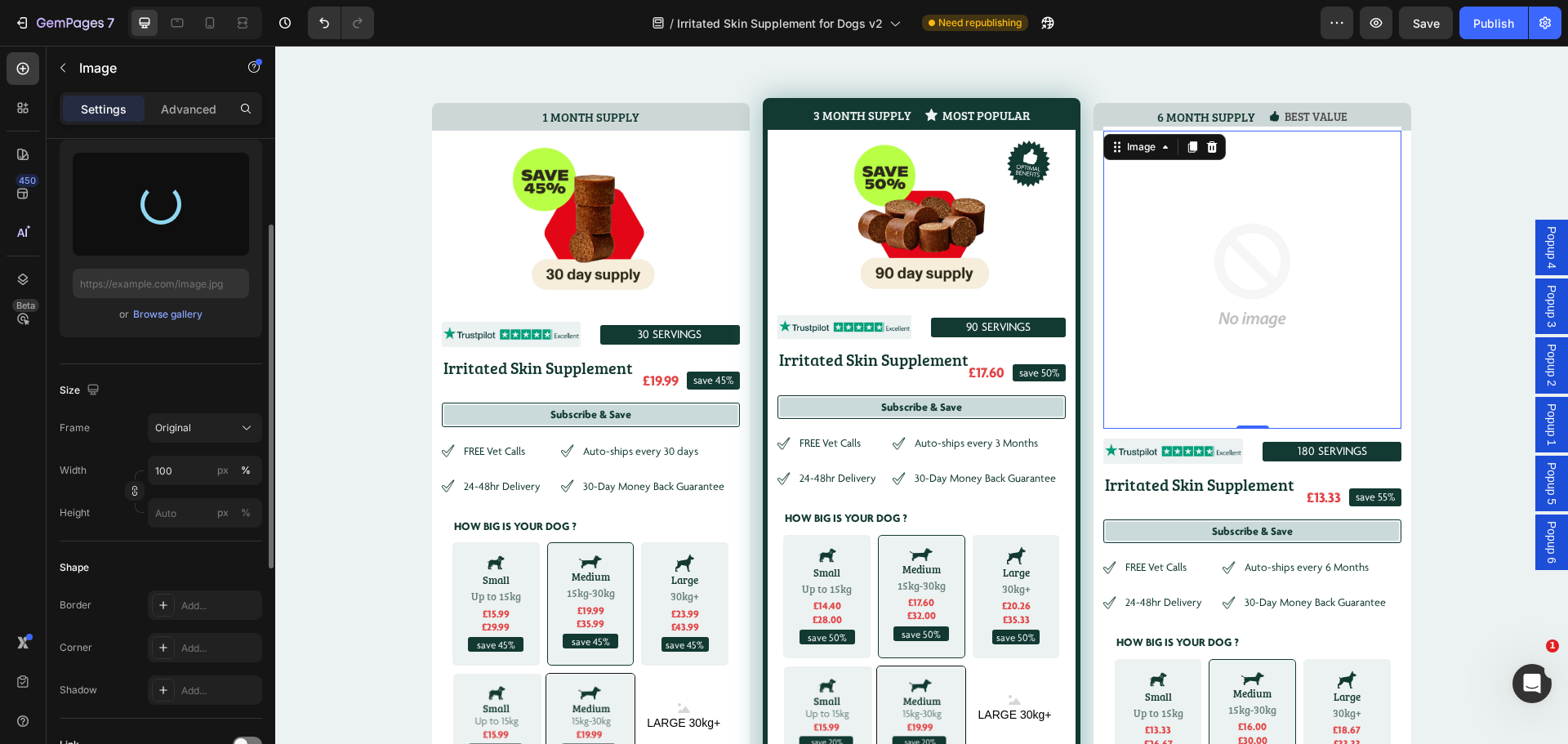
type input "[URL][DOMAIN_NAME]"
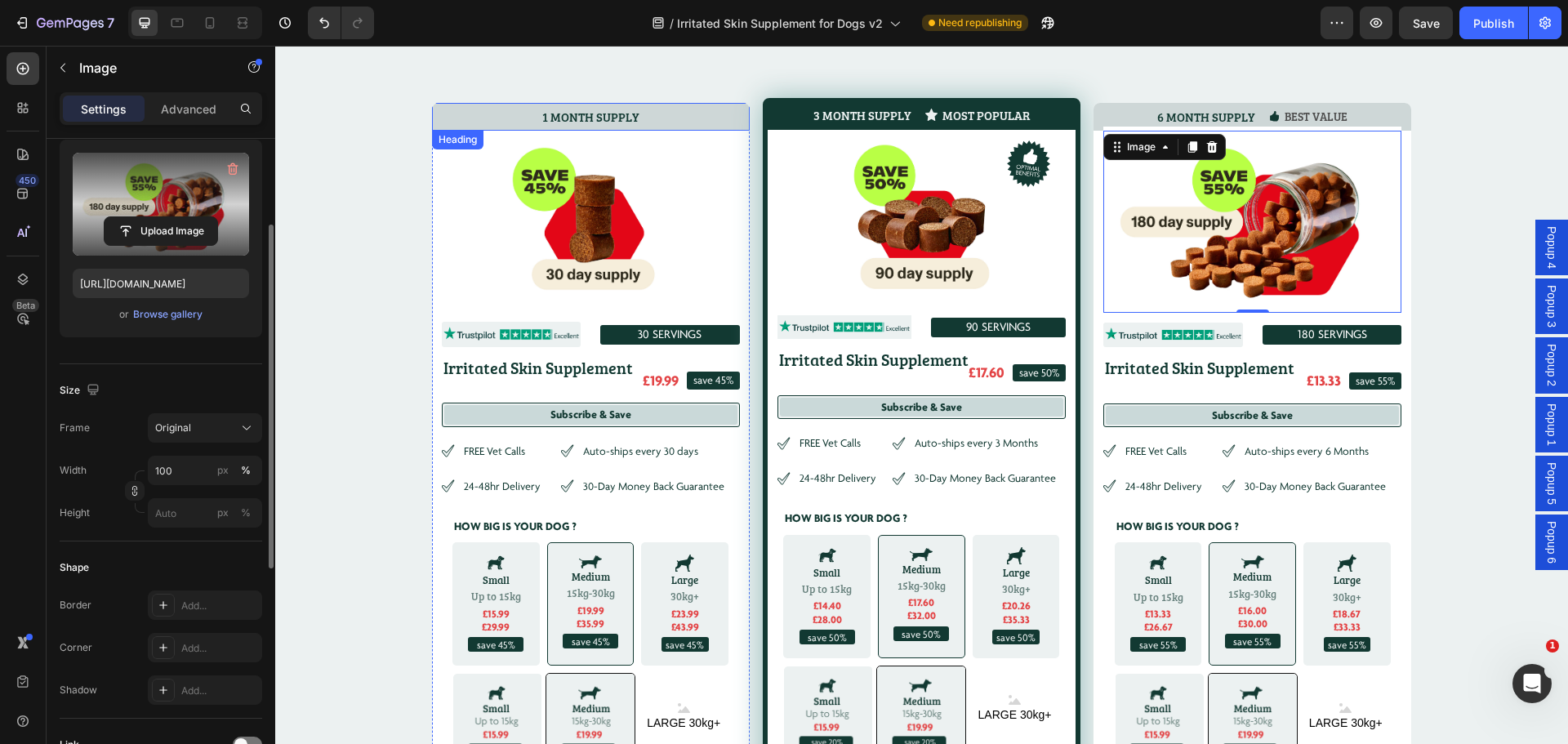
click at [560, 116] on h5 "1 MONTH SUPPLY" at bounding box center [591, 117] width 318 height 28
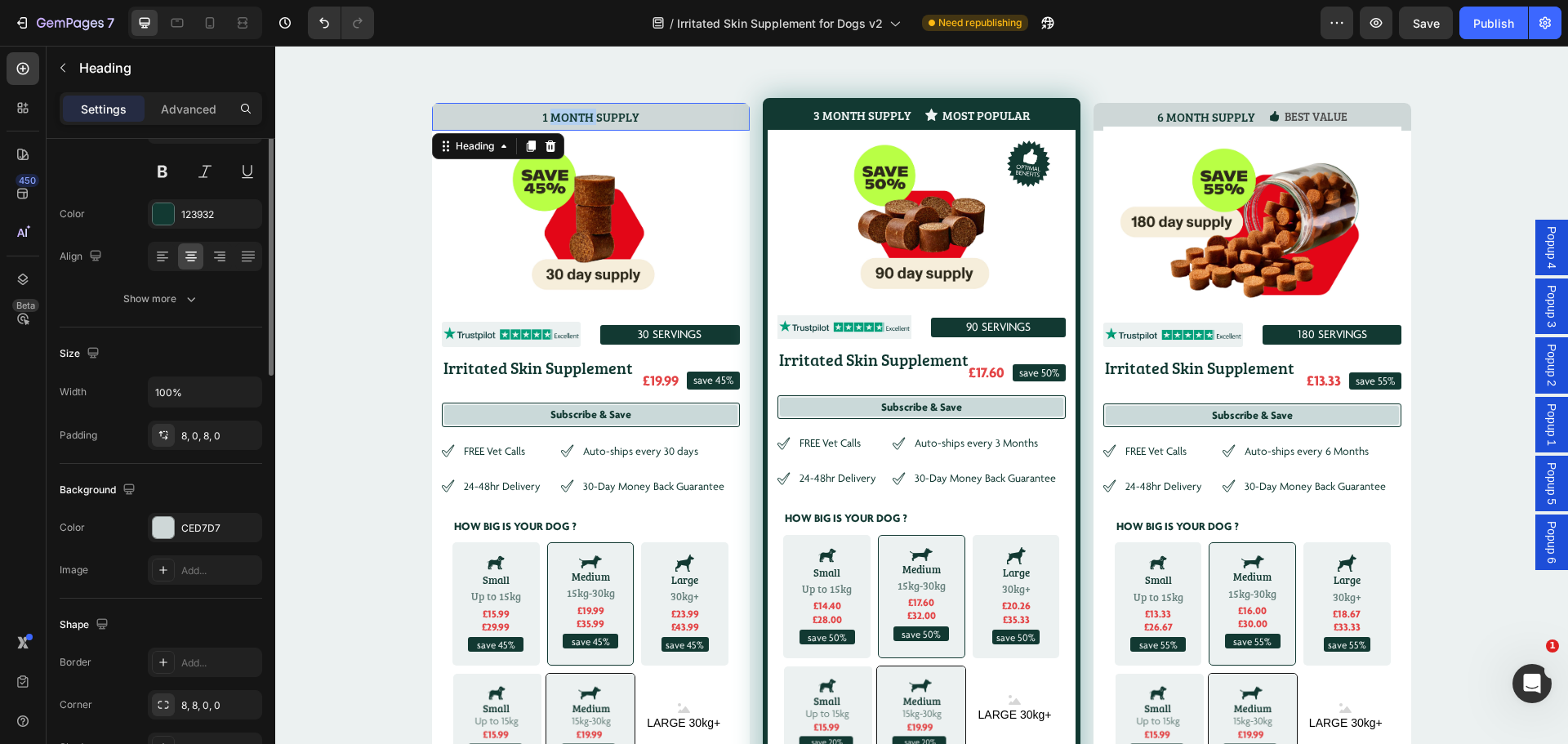
scroll to position [0, 0]
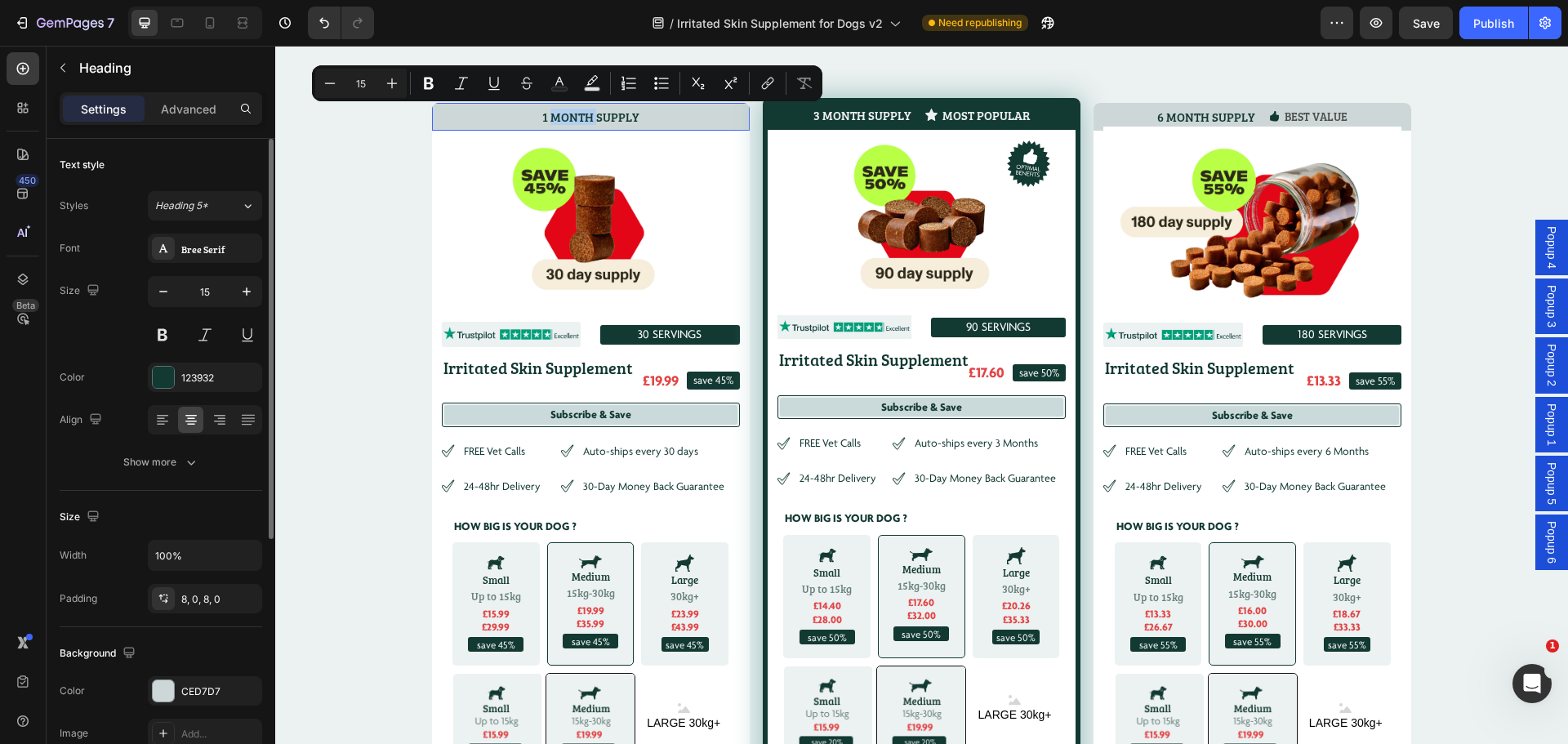
click at [564, 116] on p "1 MONTH SUPPLY" at bounding box center [591, 117] width 315 height 15
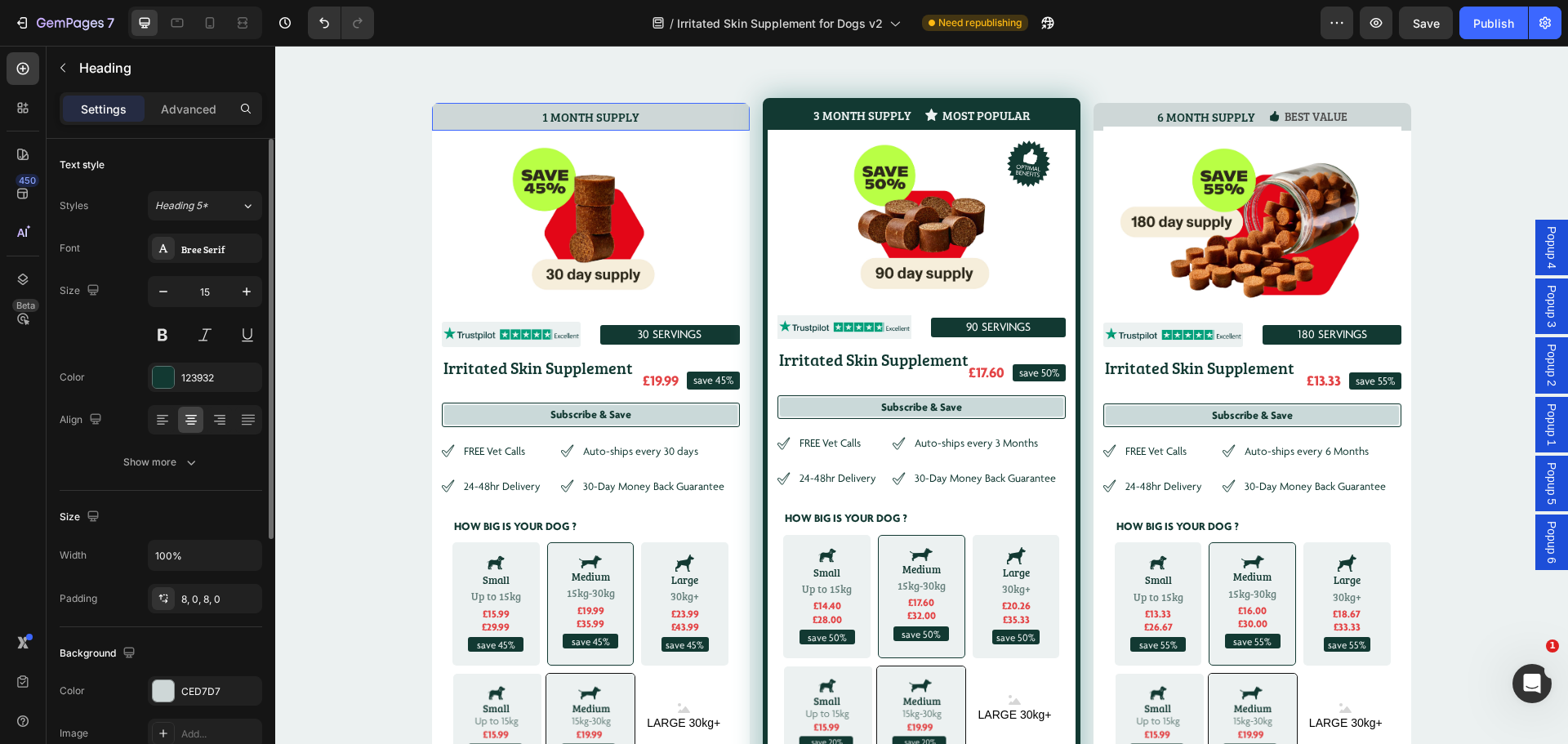
click at [541, 116] on p "1 MONTH SUPPLY" at bounding box center [591, 117] width 315 height 15
click at [851, 116] on h5 "3 MONTH SUPPLY" at bounding box center [863, 116] width 102 height 27
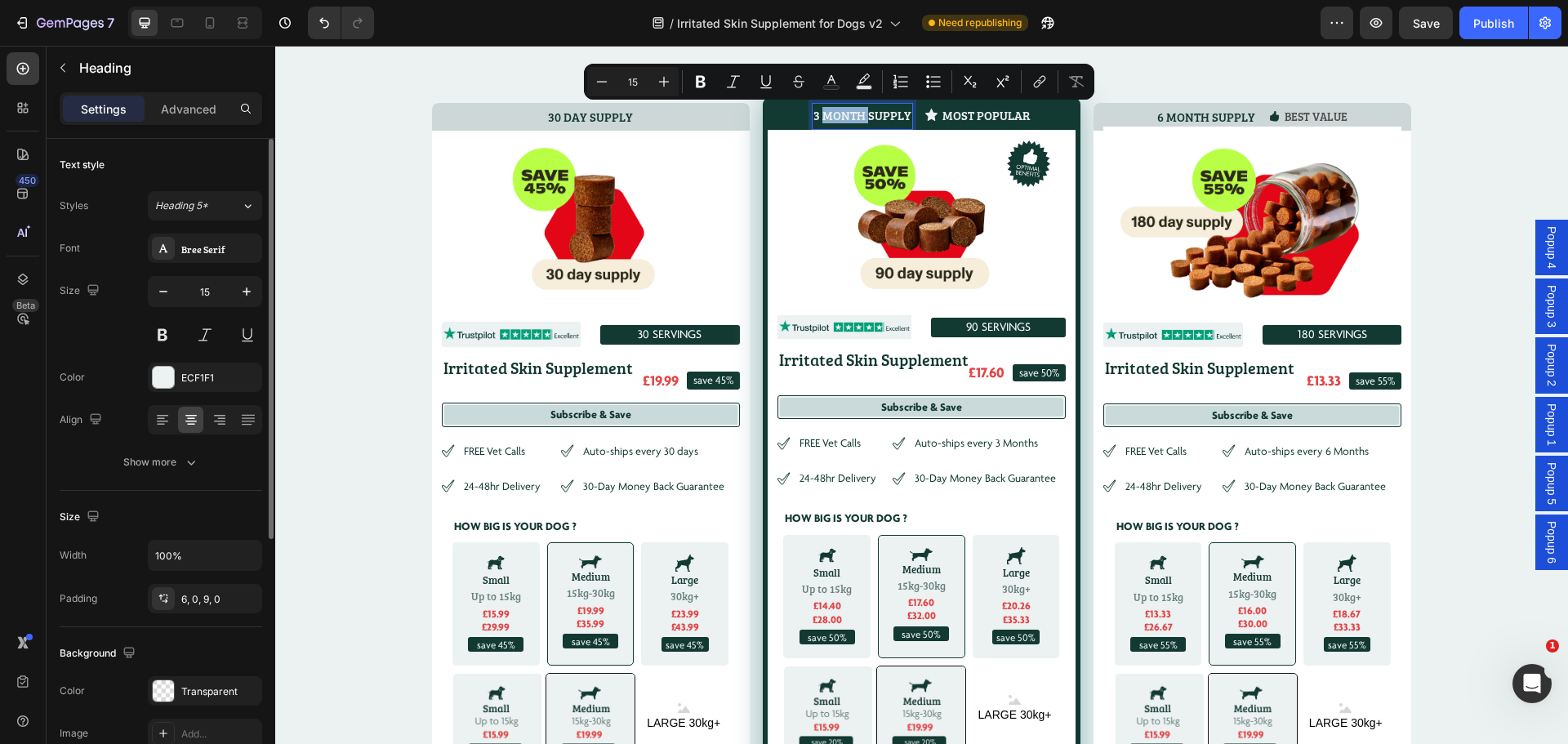
click at [828, 116] on p "3 MONTH SUPPLY" at bounding box center [863, 115] width 98 height 15
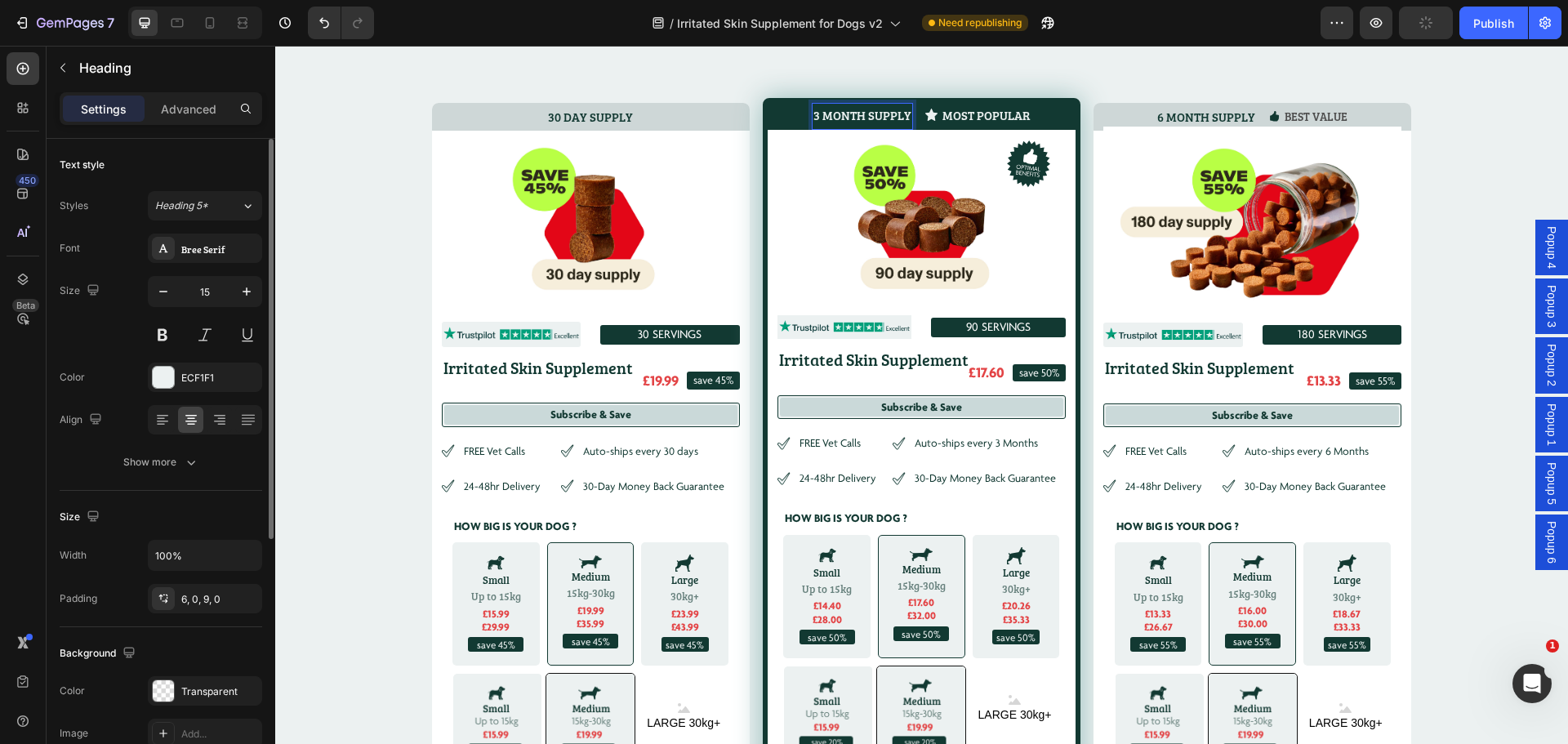
click at [820, 115] on p "3 MONTH SUPPLY" at bounding box center [863, 115] width 98 height 15
click at [1183, 117] on h5 "6 MONTH SUPPLY" at bounding box center [1206, 117] width 102 height 28
click at [1164, 113] on h5 "6 MONTH SUPPLY" at bounding box center [1206, 117] width 102 height 28
click at [1162, 113] on p "6 MONTH SUPPLY" at bounding box center [1206, 117] width 98 height 15
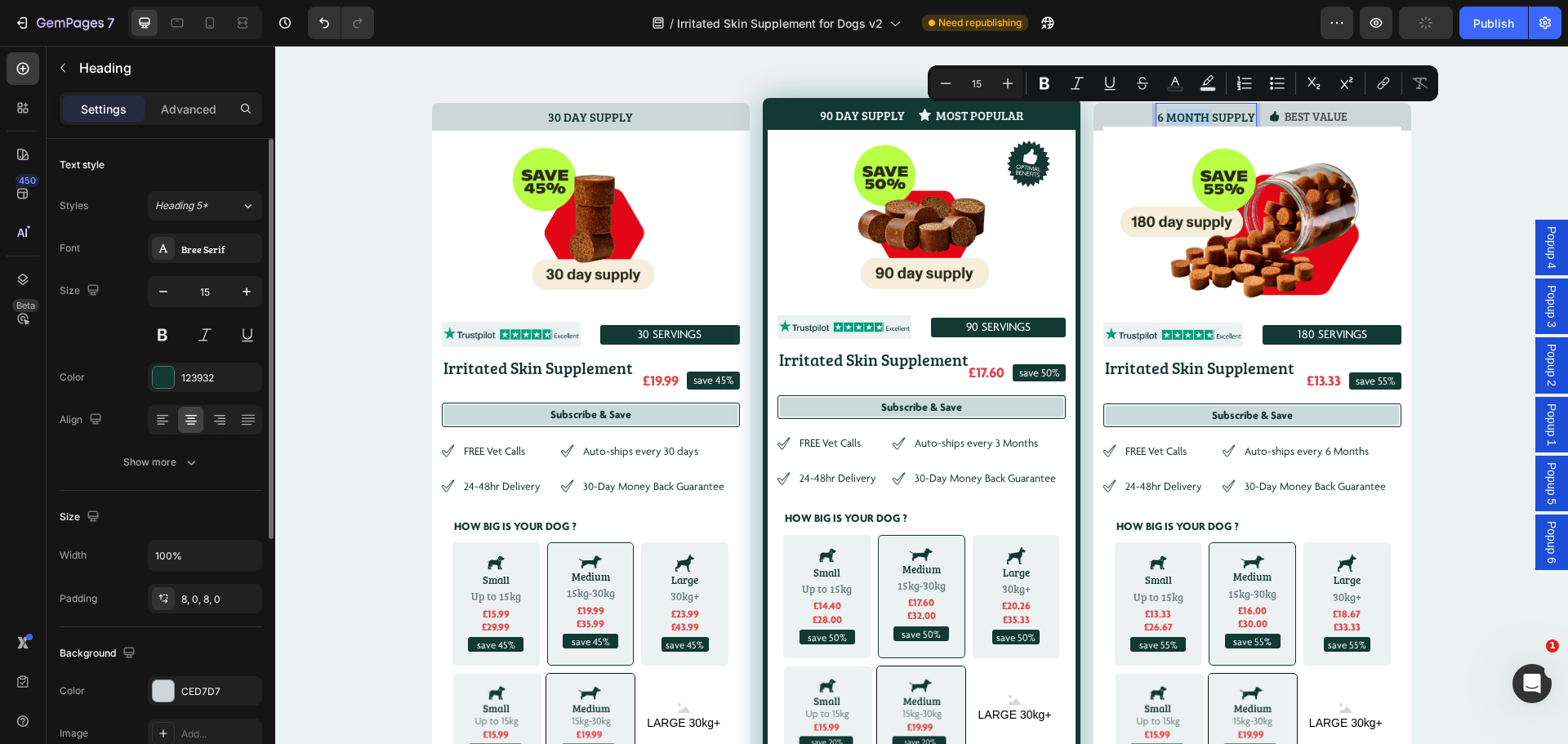
click at [1195, 120] on p "6 MONTH SUPPLY" at bounding box center [1206, 117] width 98 height 15
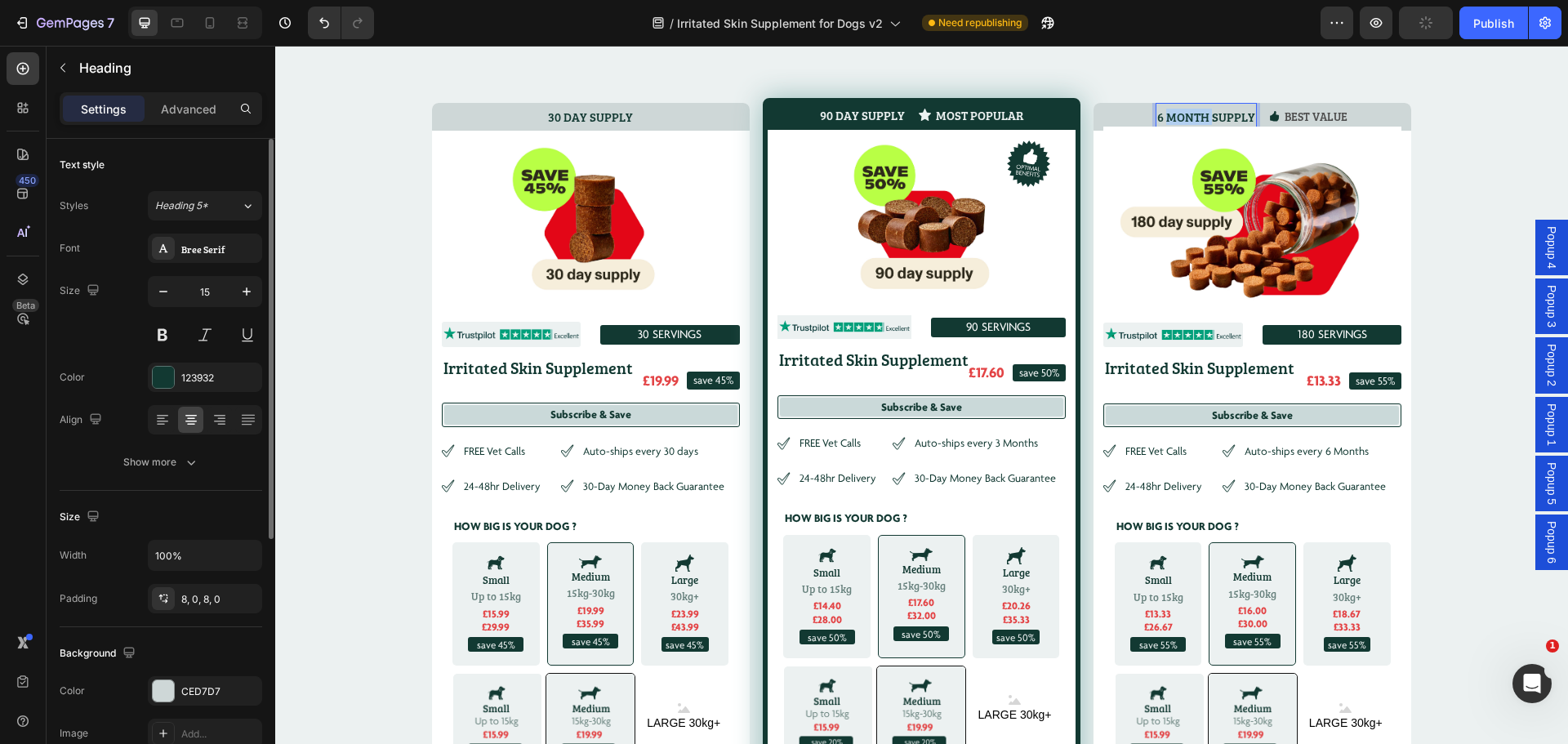
click at [1195, 120] on p "6 MONTH SUPPLY" at bounding box center [1206, 117] width 98 height 15
click at [1445, 332] on div "SWIPE TO choose your supply: Heading 30 DAY SUPPLY Heading Image Image 30 SERVI…" at bounding box center [921, 501] width 1293 height 888
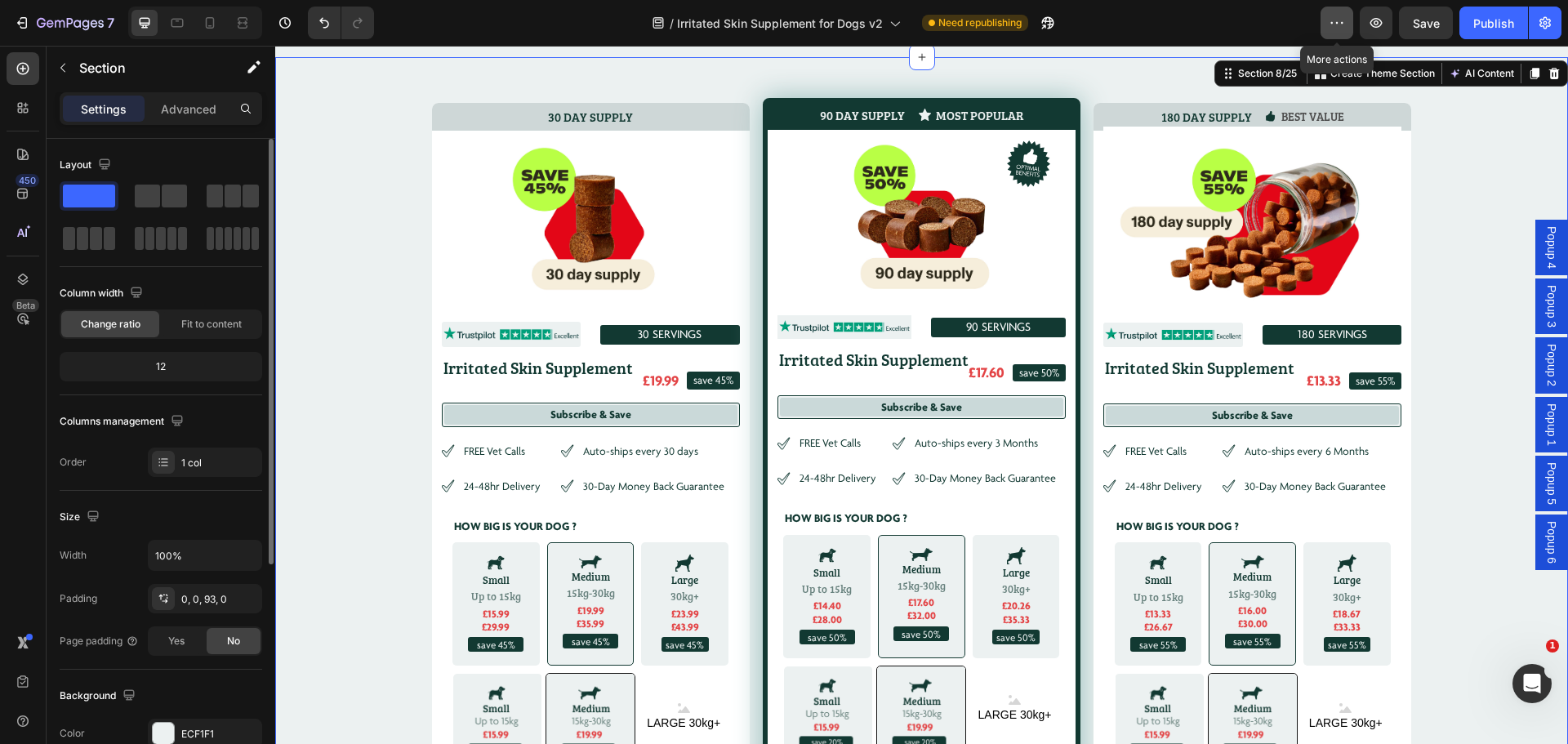
click at [1327, 20] on button "button" at bounding box center [1337, 23] width 33 height 33
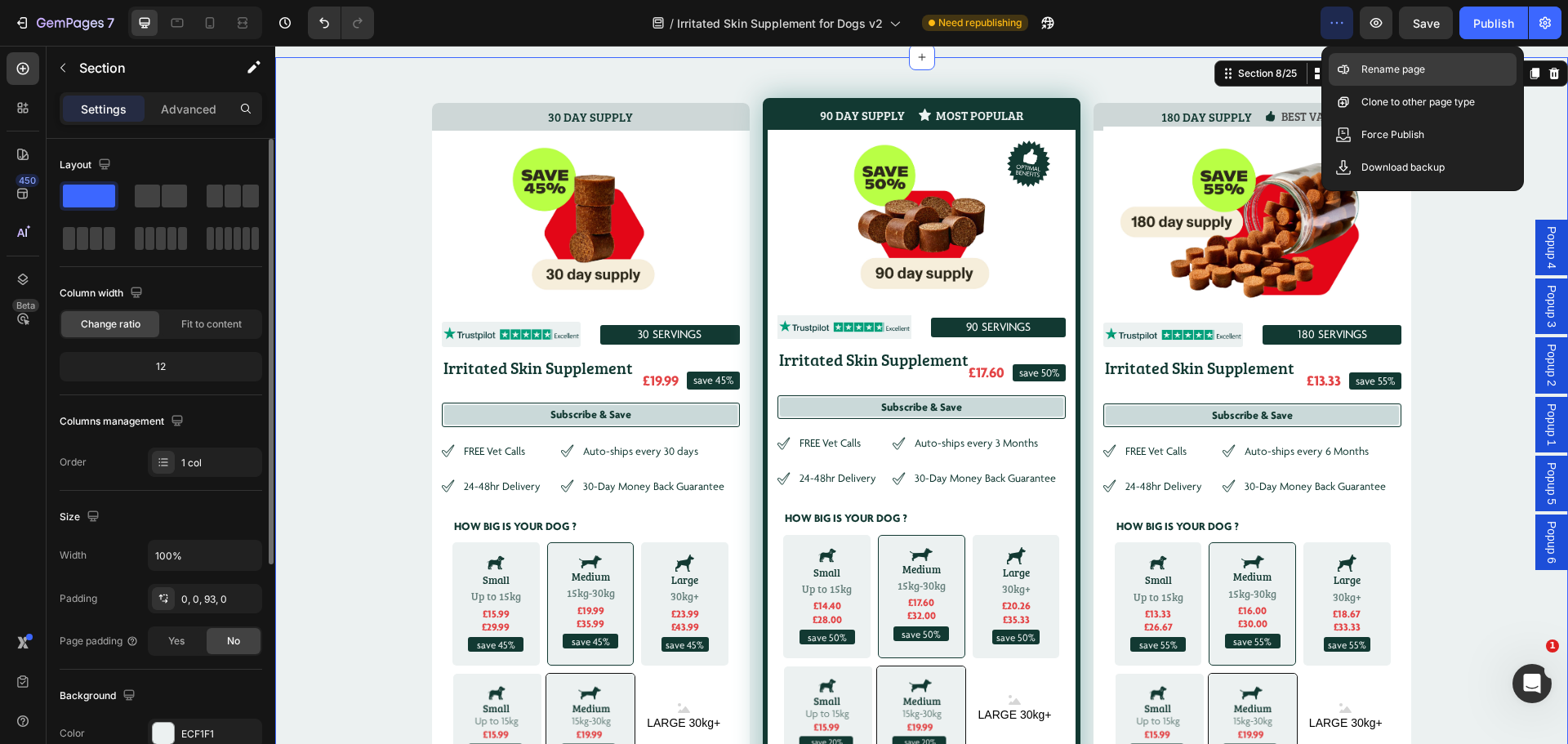
click at [1373, 65] on p "Rename page" at bounding box center [1394, 69] width 64 height 16
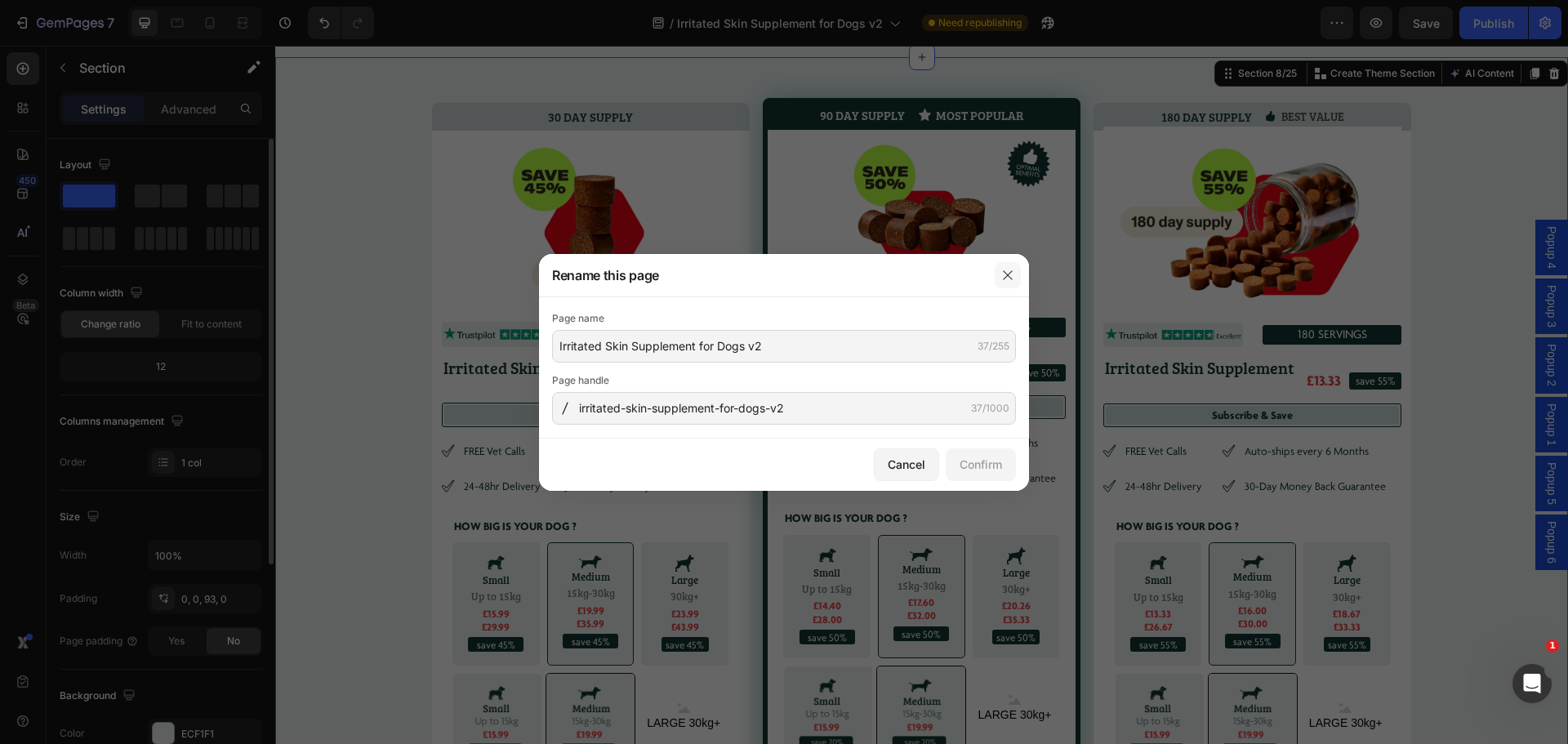
click at [1011, 272] on icon "button" at bounding box center [1007, 274] width 9 height 9
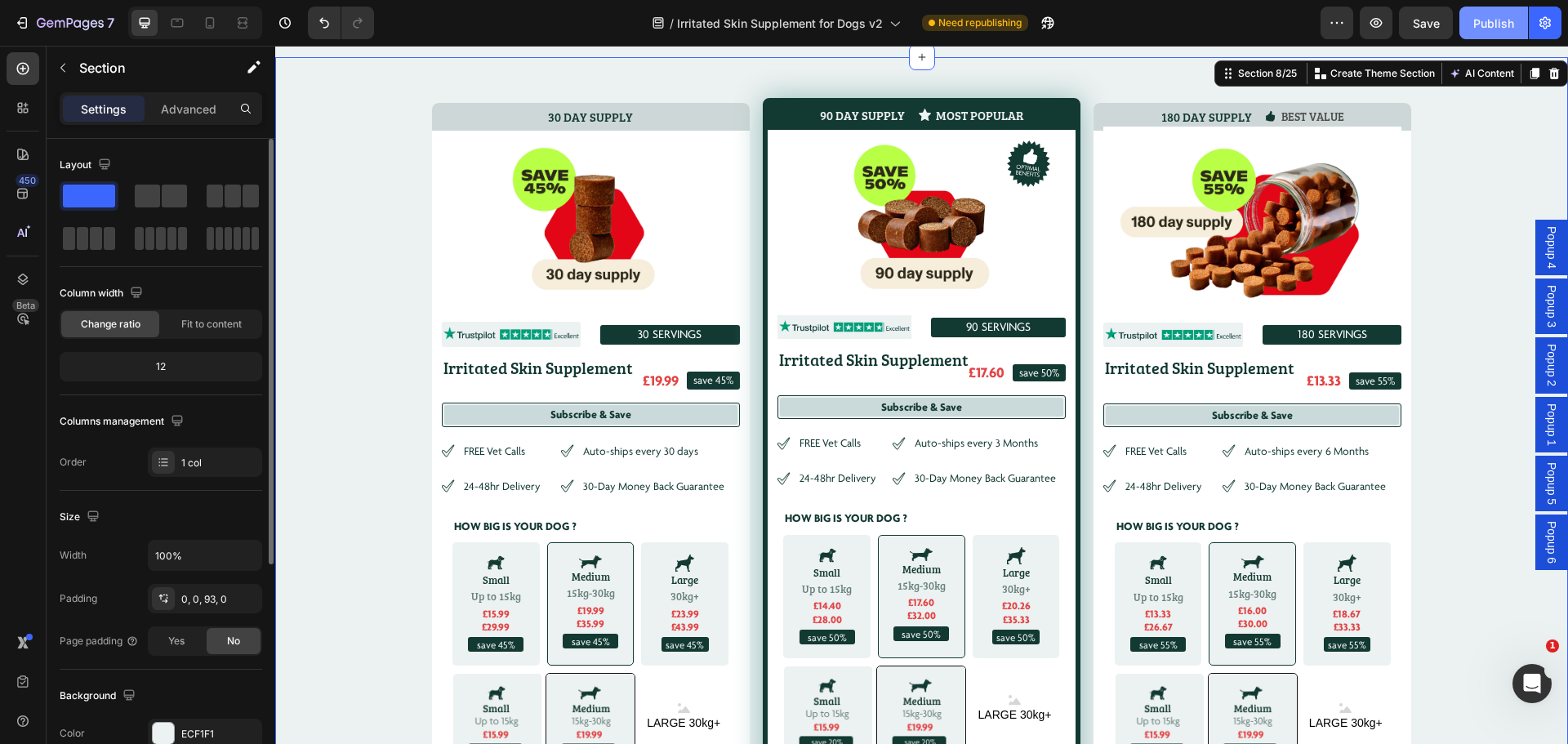
click at [1489, 25] on div "Publish" at bounding box center [1493, 23] width 41 height 17
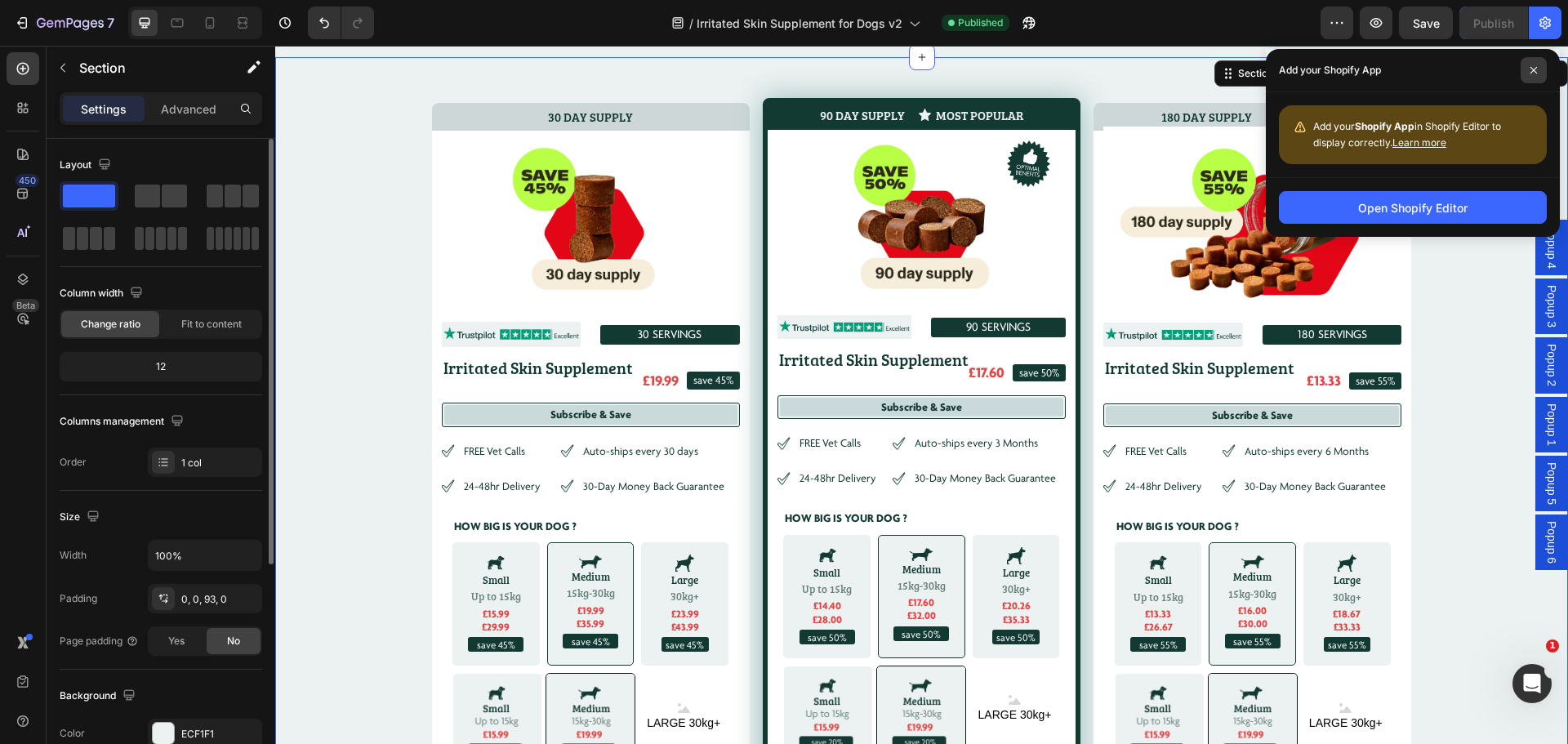
click at [1538, 68] on span at bounding box center [1534, 70] width 26 height 26
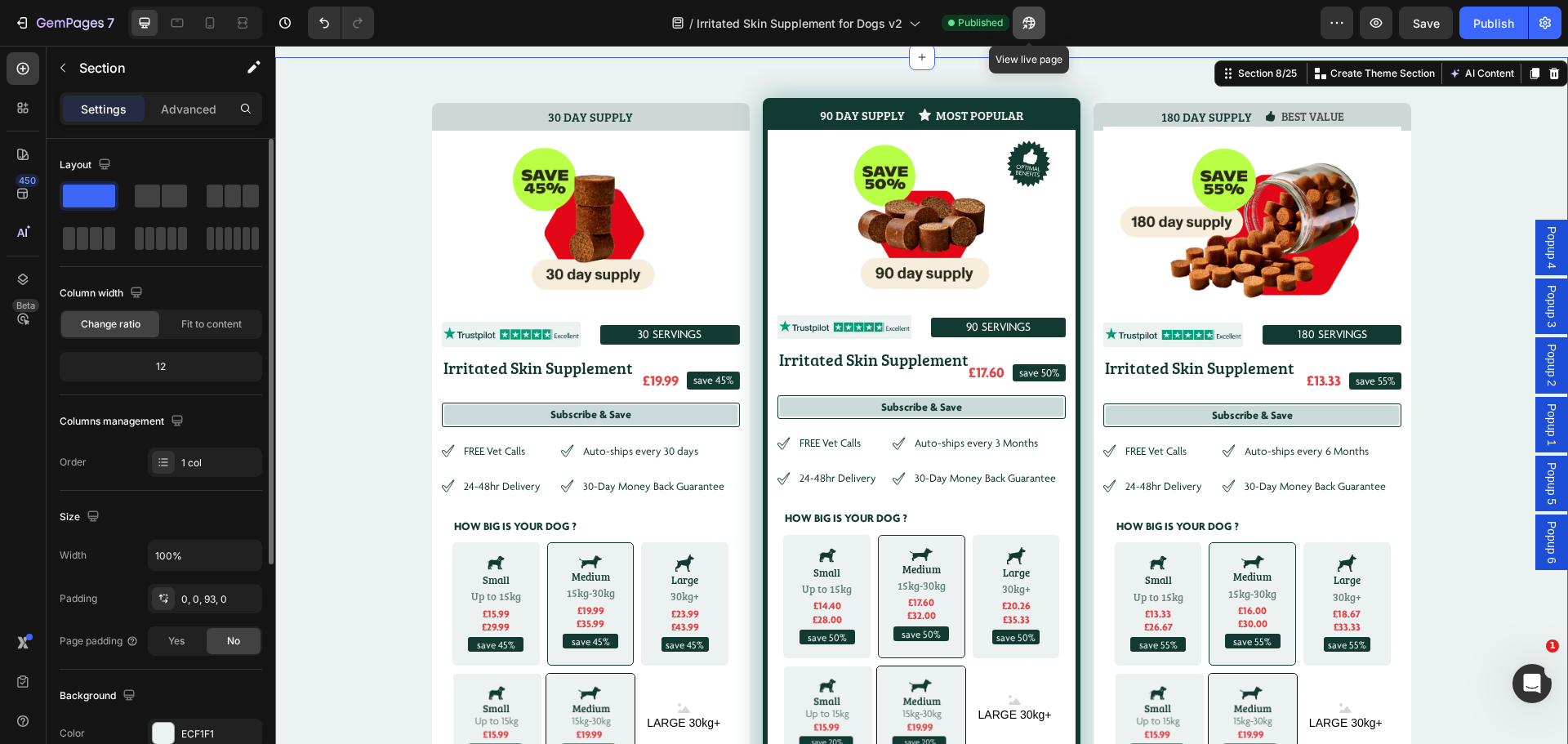
click at [1027, 25] on icon "button" at bounding box center [1025, 27] width 4 height 4
